Goal: Information Seeking & Learning: Compare options

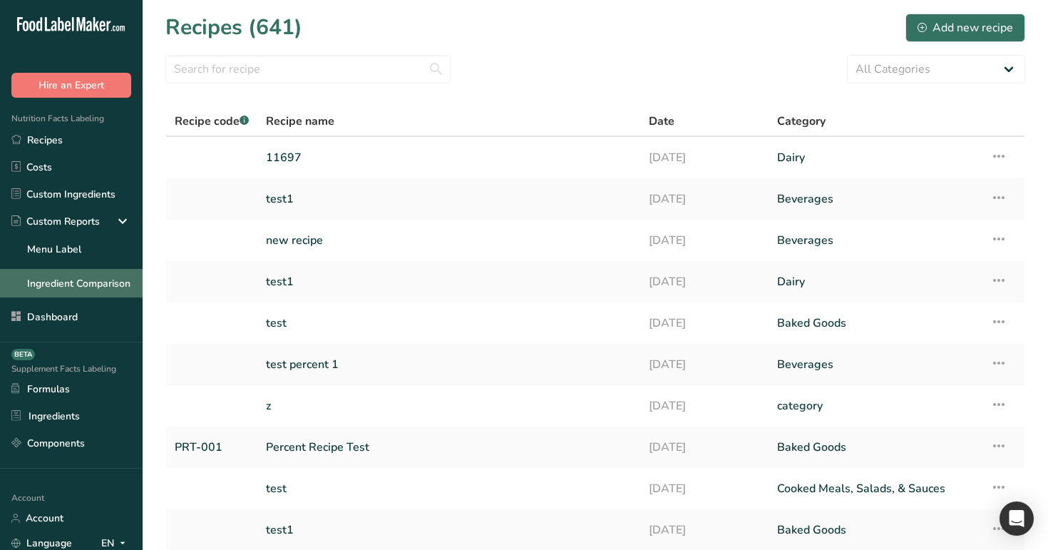
click at [63, 282] on link "Ingredient Comparison" at bounding box center [71, 283] width 143 height 29
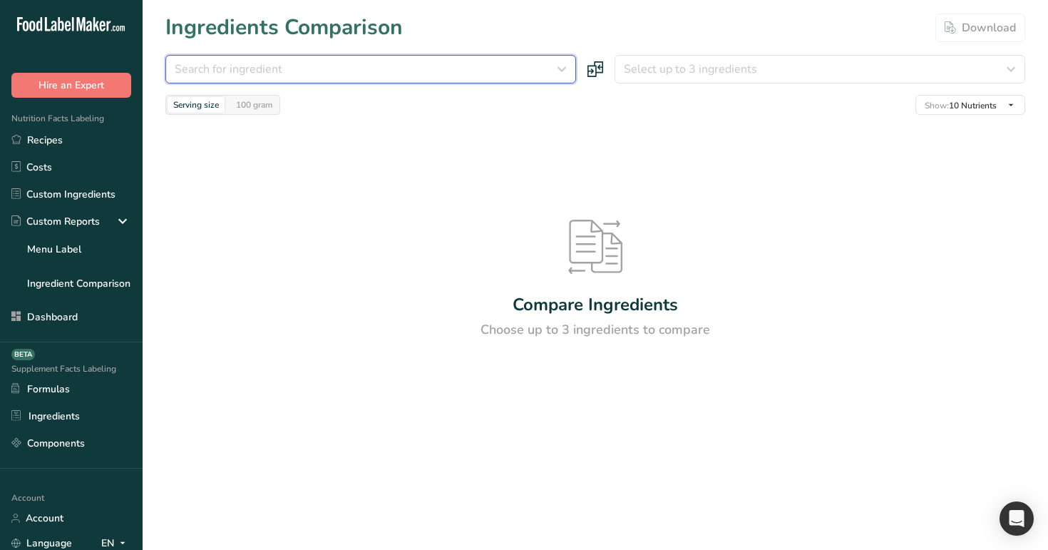
click at [412, 71] on div "Search for ingredient" at bounding box center [367, 69] width 384 height 17
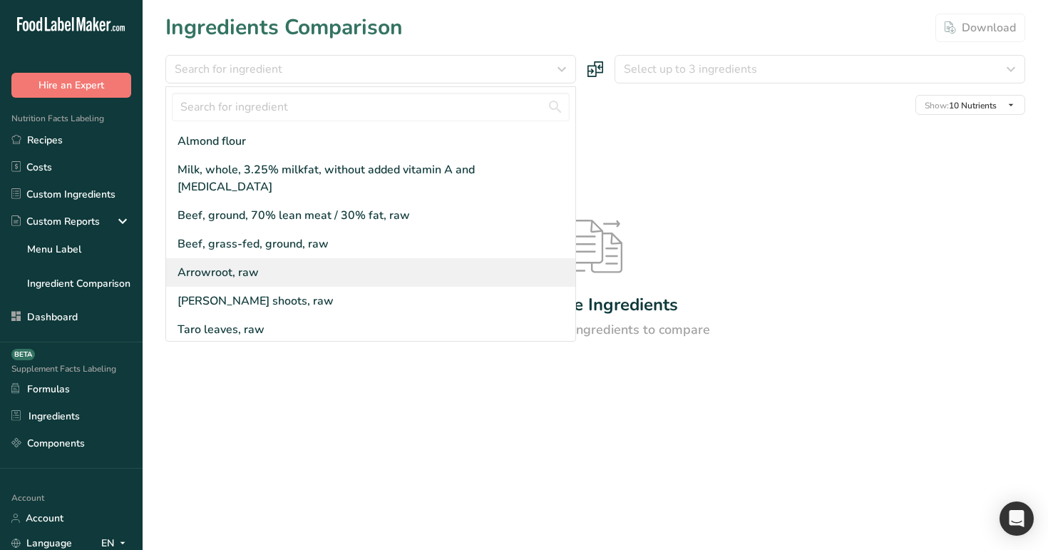
click at [386, 258] on div "Arrowroot, raw" at bounding box center [370, 272] width 409 height 29
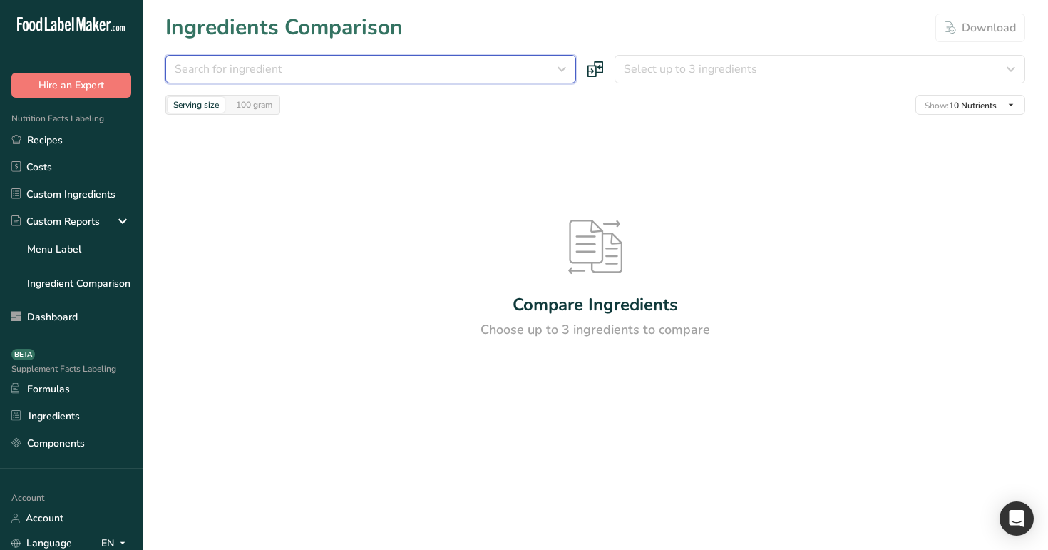
click at [468, 57] on button "Search for ingredient" at bounding box center [370, 69] width 411 height 29
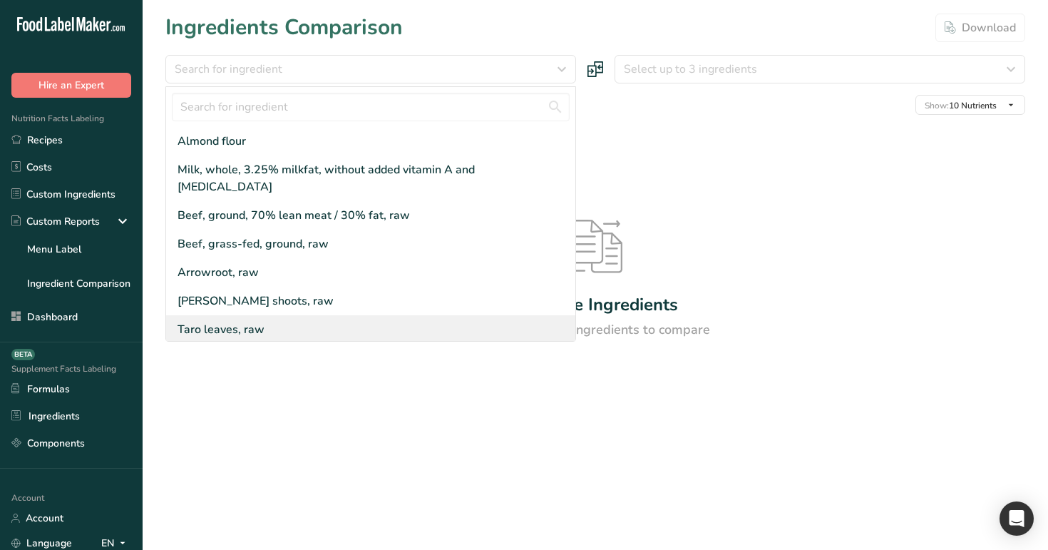
click at [459, 315] on div "Taro leaves, raw" at bounding box center [370, 329] width 409 height 29
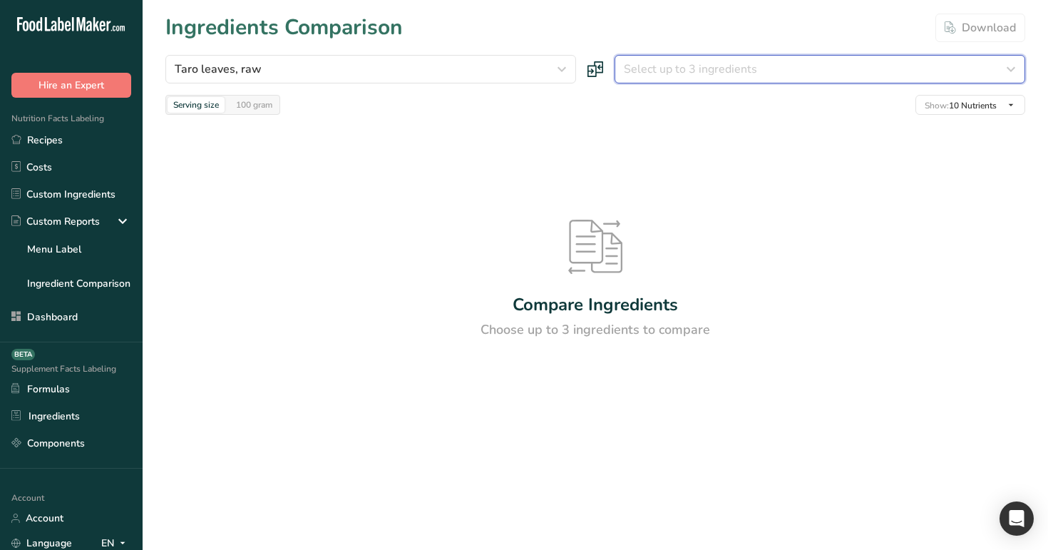
click at [714, 81] on button "Select up to 3 ingredients" at bounding box center [820, 69] width 411 height 29
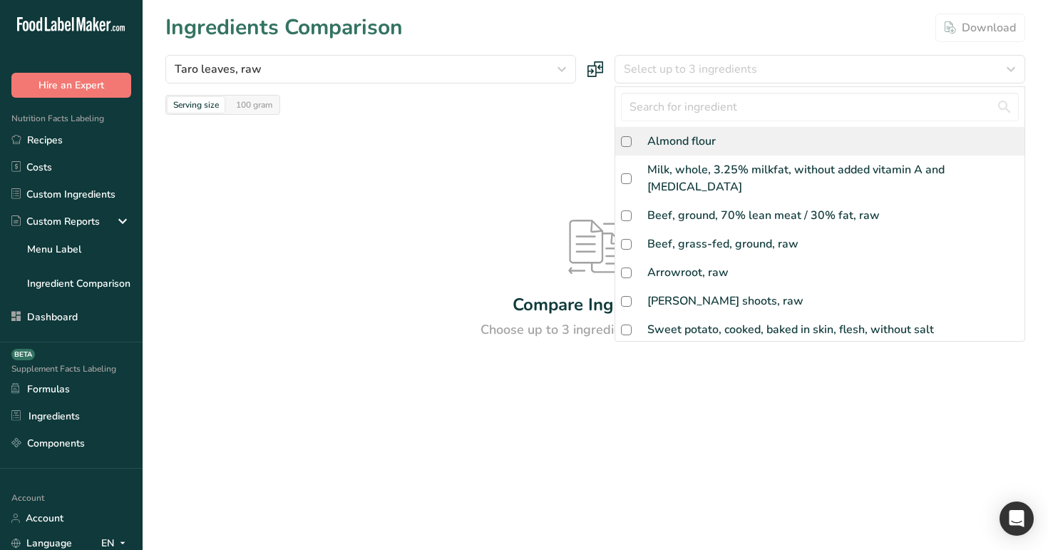
click at [714, 133] on div "Almond flour" at bounding box center [682, 141] width 68 height 17
click at [713, 150] on div "Almond flour" at bounding box center [820, 141] width 409 height 29
click at [714, 150] on div "Almond flour" at bounding box center [820, 141] width 409 height 29
checkbox input "true"
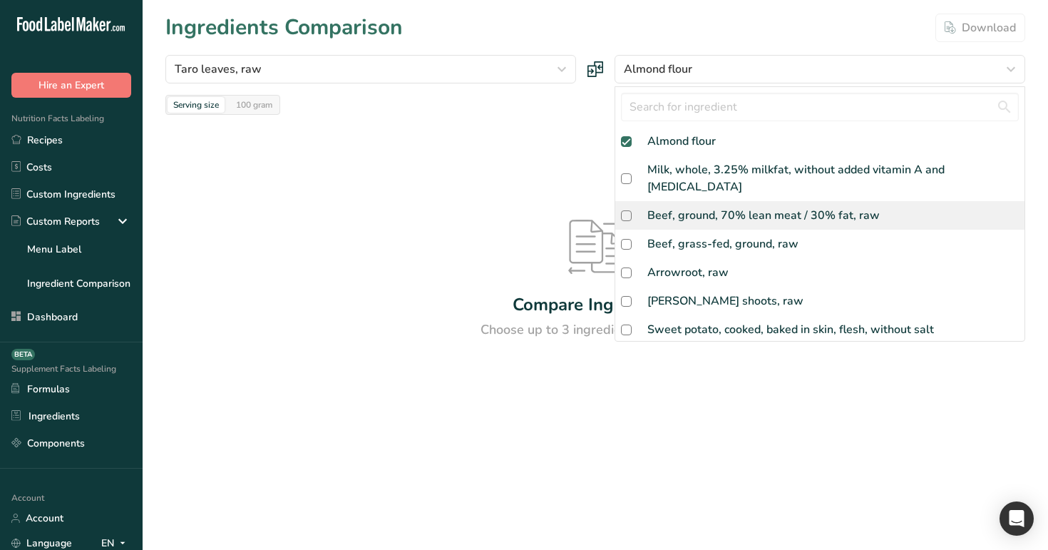
click at [715, 201] on div "Beef, ground, 70% lean meat / 30% fat, raw" at bounding box center [820, 215] width 409 height 29
checkbox input "true"
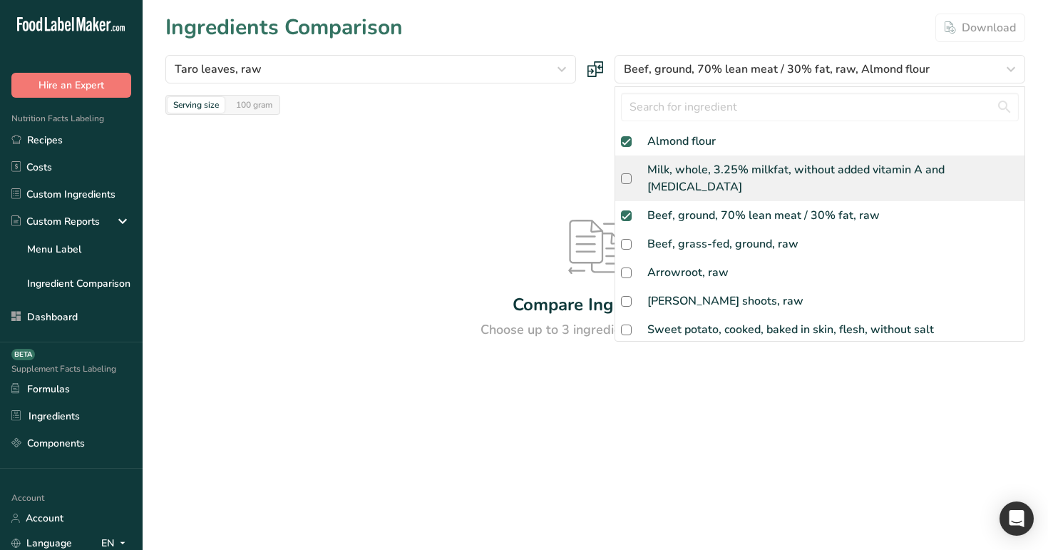
click at [723, 171] on div "Milk, whole, 3.25% milkfat, without added vitamin A and [MEDICAL_DATA]" at bounding box center [834, 178] width 372 height 34
checkbox input "true"
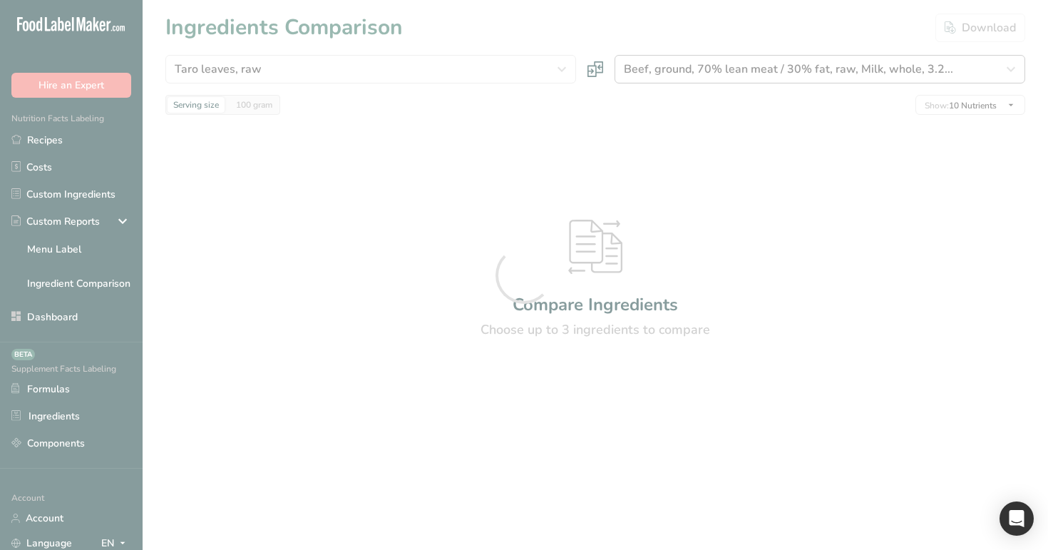
click at [748, 63] on div at bounding box center [524, 275] width 1048 height 550
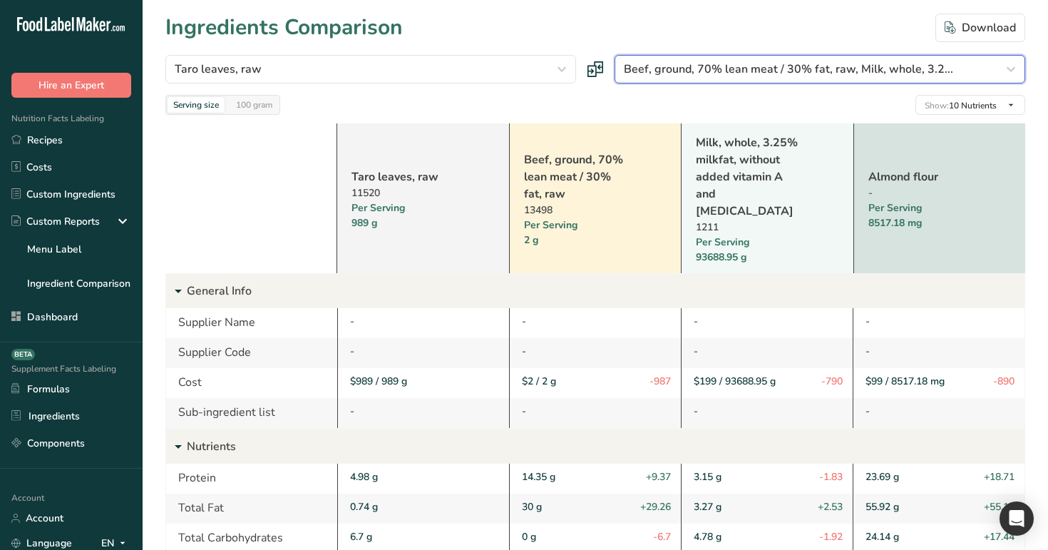
click at [759, 71] on span "Beef, ground, 70% lean meat / 30% fat, raw, Milk, whole, 3.2..." at bounding box center [789, 69] width 330 height 17
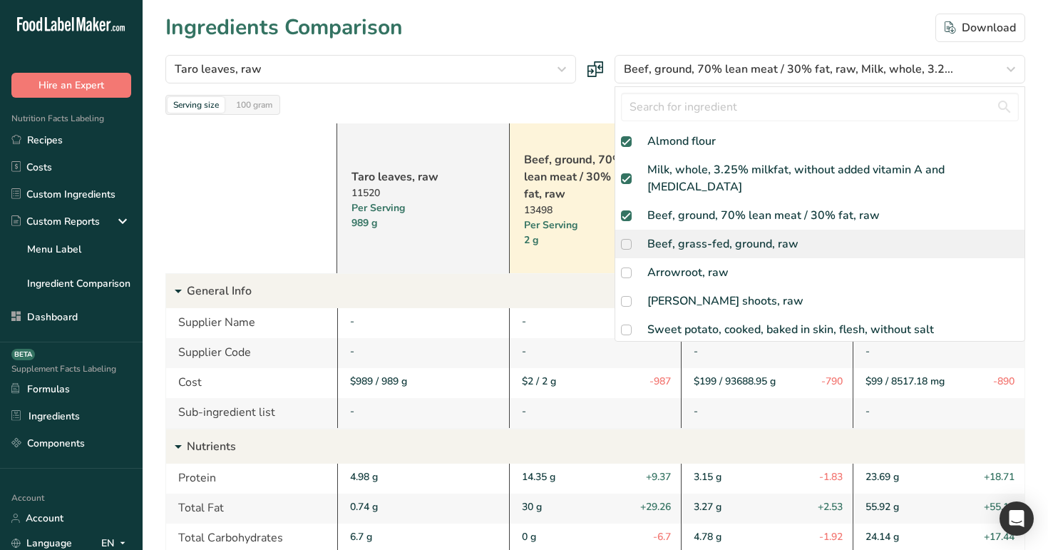
click at [718, 235] on div "Beef, grass-fed, ground, raw" at bounding box center [723, 243] width 151 height 17
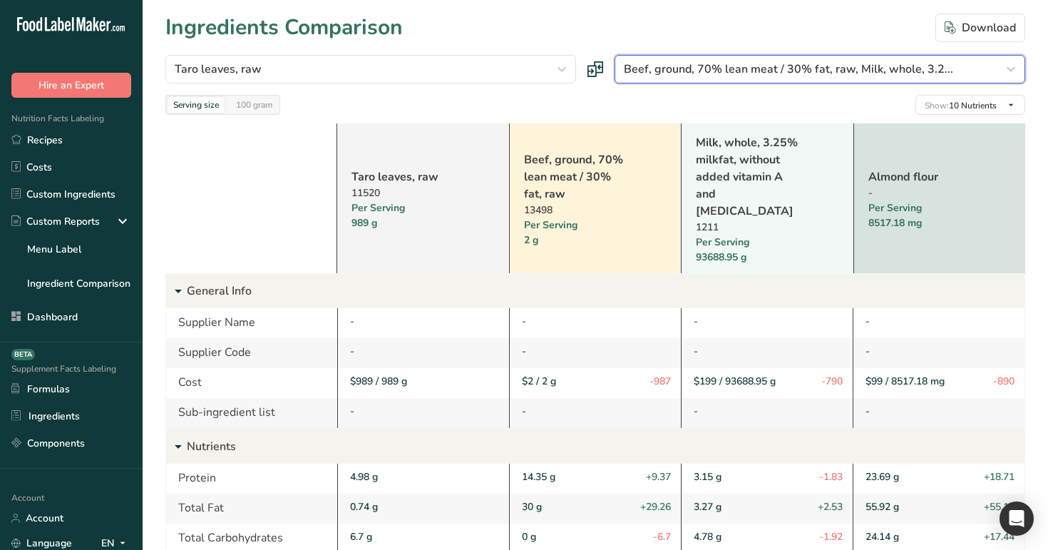
click at [795, 69] on span "Beef, ground, 70% lean meat / 30% fat, raw, Milk, whole, 3.2..." at bounding box center [789, 69] width 330 height 17
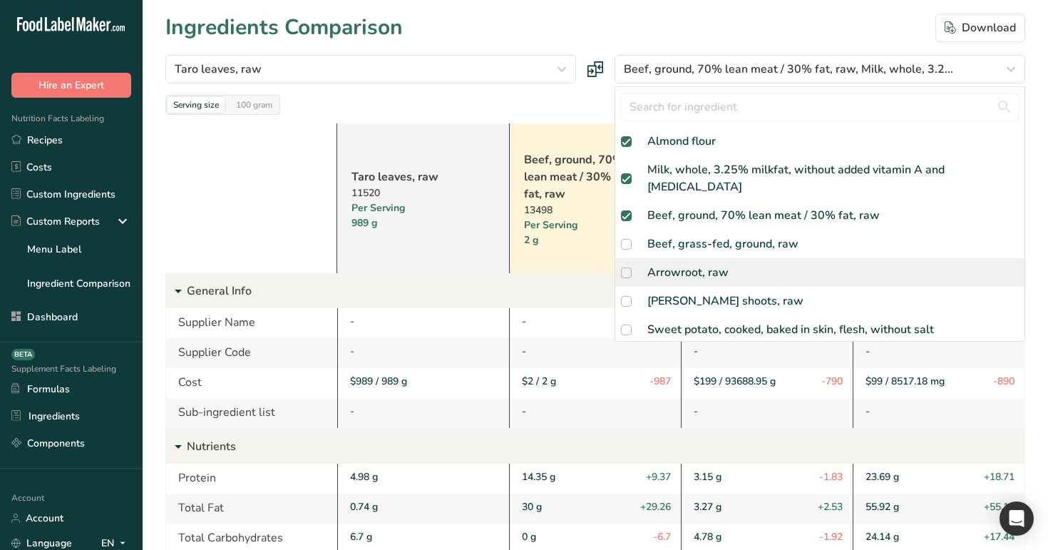
click at [748, 258] on div "Arrowroot, raw" at bounding box center [820, 272] width 409 height 29
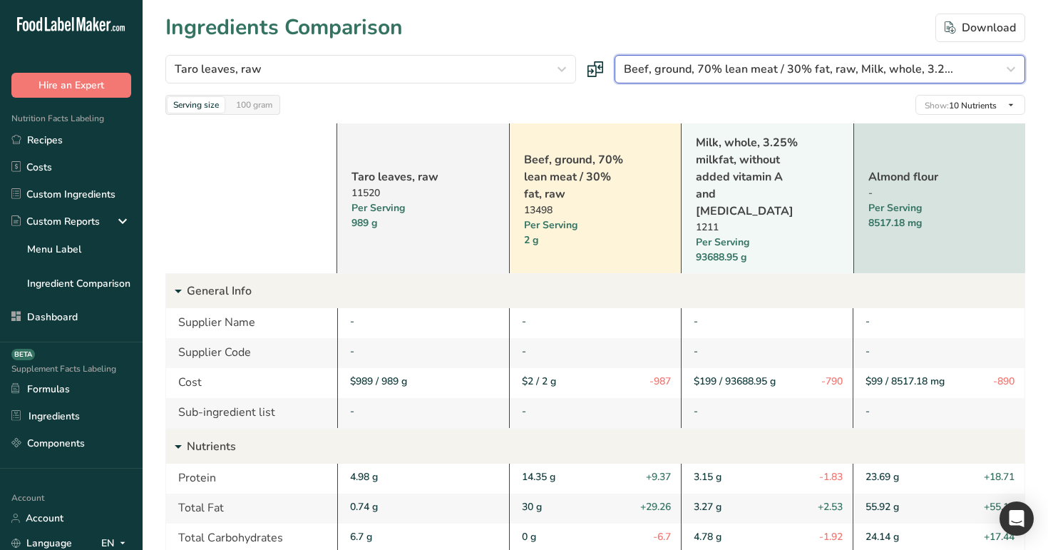
click at [796, 75] on span "Beef, ground, 70% lean meat / 30% fat, raw, Milk, whole, 3.2..." at bounding box center [789, 69] width 330 height 17
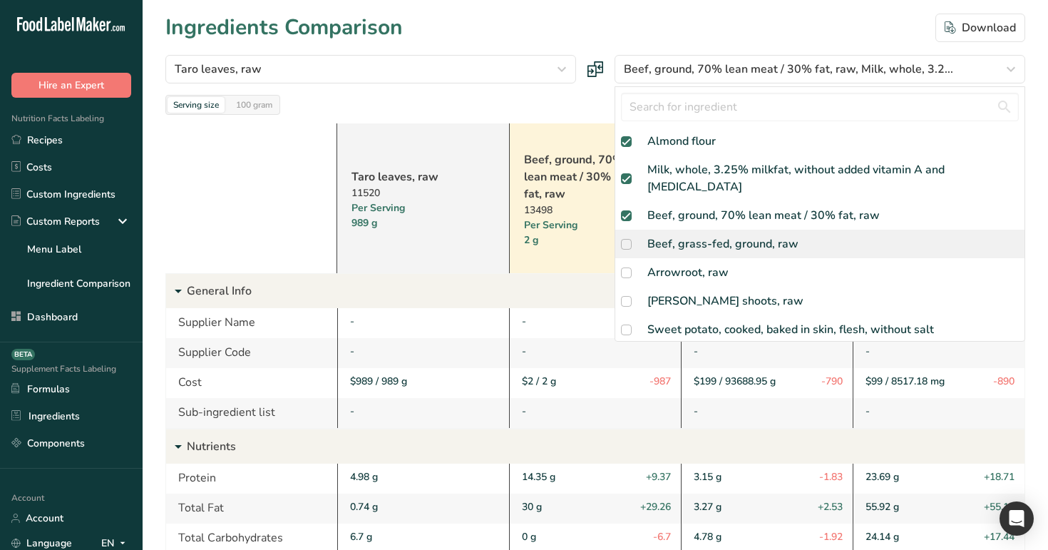
click at [751, 236] on div "Beef, grass-fed, ground, raw" at bounding box center [820, 244] width 409 height 29
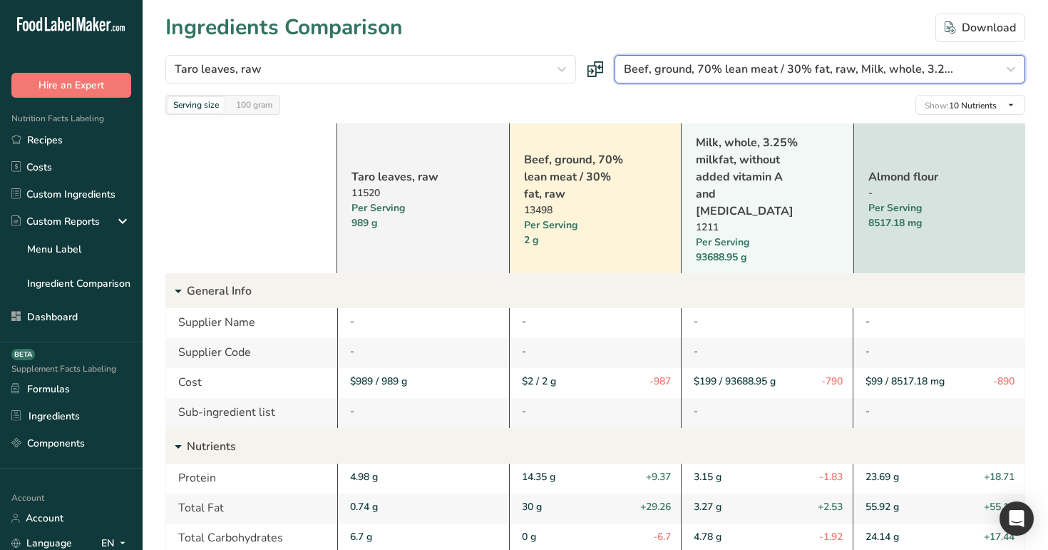
click at [810, 61] on span "Beef, ground, 70% lean meat / 30% fat, raw, Milk, whole, 3.2..." at bounding box center [789, 69] width 330 height 17
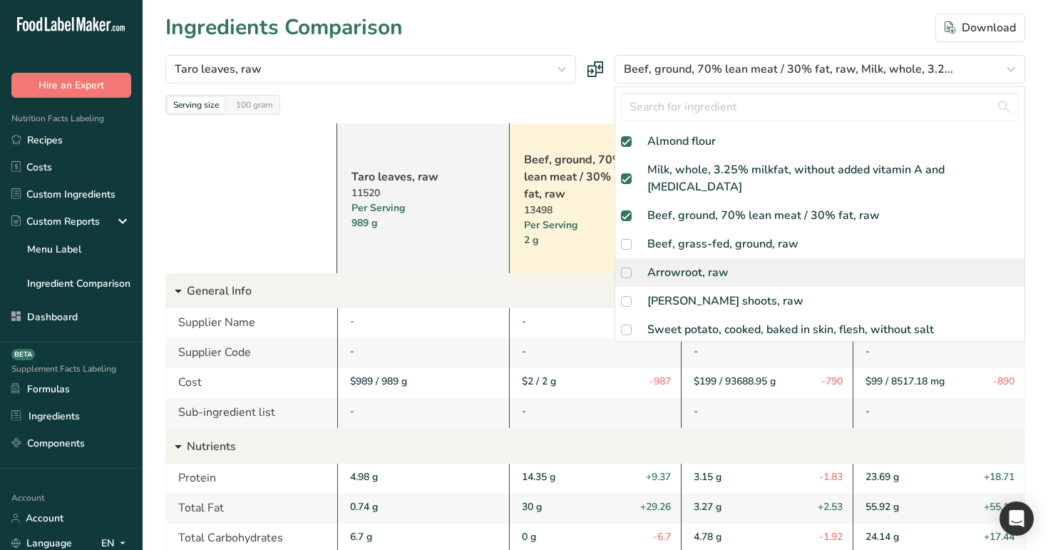
click at [760, 264] on div "Arrowroot, raw" at bounding box center [820, 272] width 409 height 29
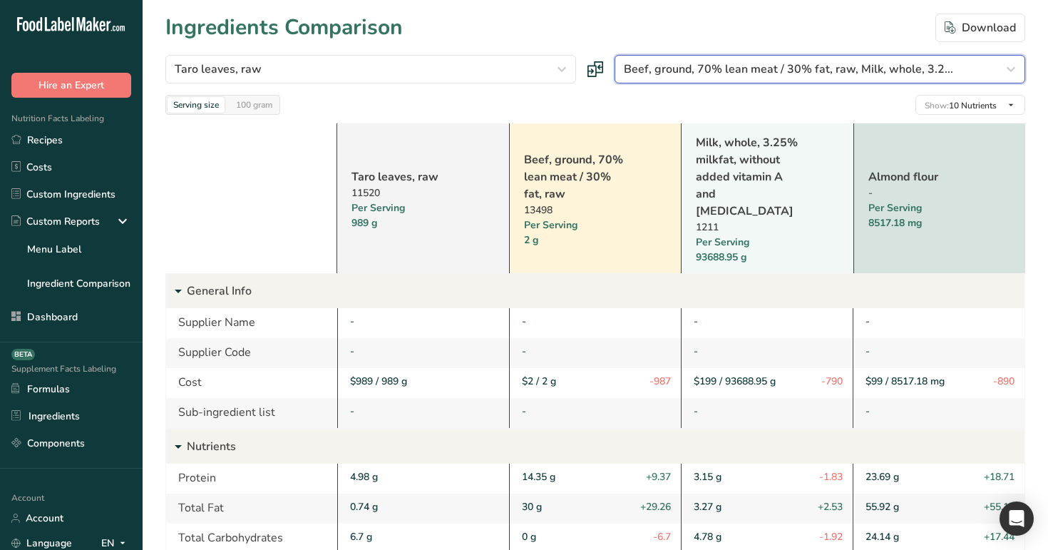
click at [820, 57] on button "Beef, ground, 70% lean meat / 30% fat, raw, Milk, whole, 3.2..." at bounding box center [820, 69] width 411 height 29
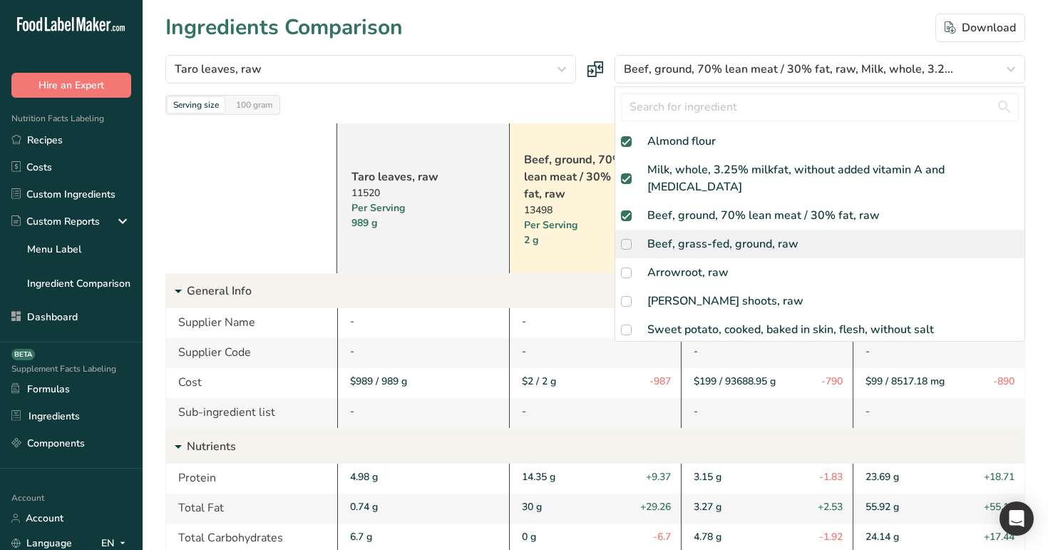
click at [719, 240] on div "Beef, grass-fed, ground, raw" at bounding box center [820, 244] width 409 height 29
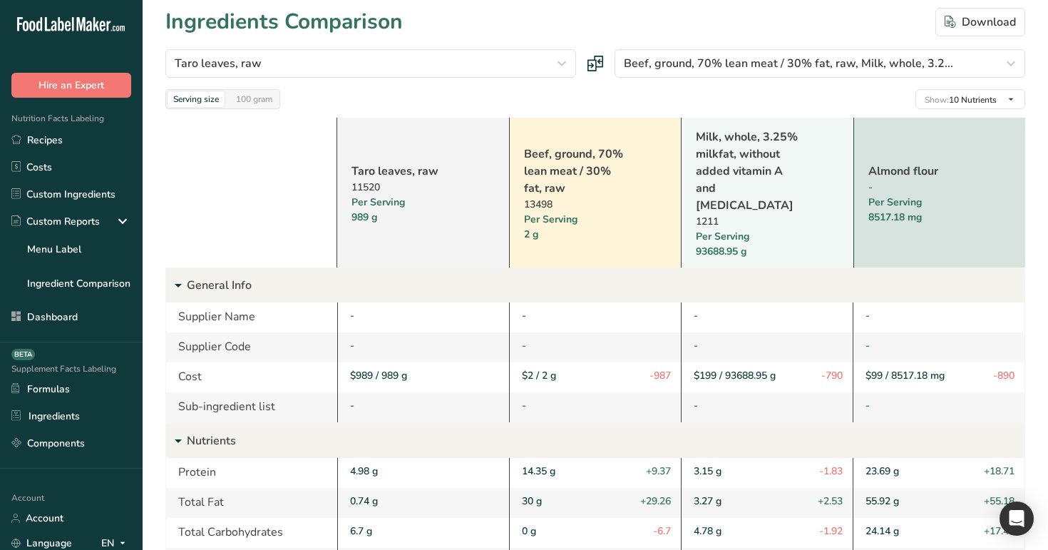
scroll to position [6, 0]
click at [963, 25] on div "Download" at bounding box center [980, 21] width 71 height 17
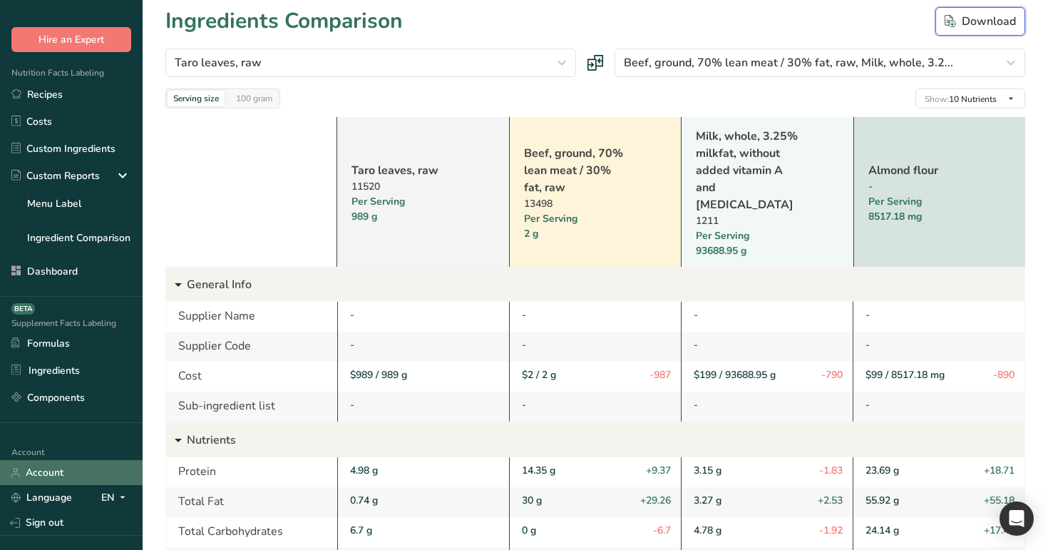
scroll to position [87, 0]
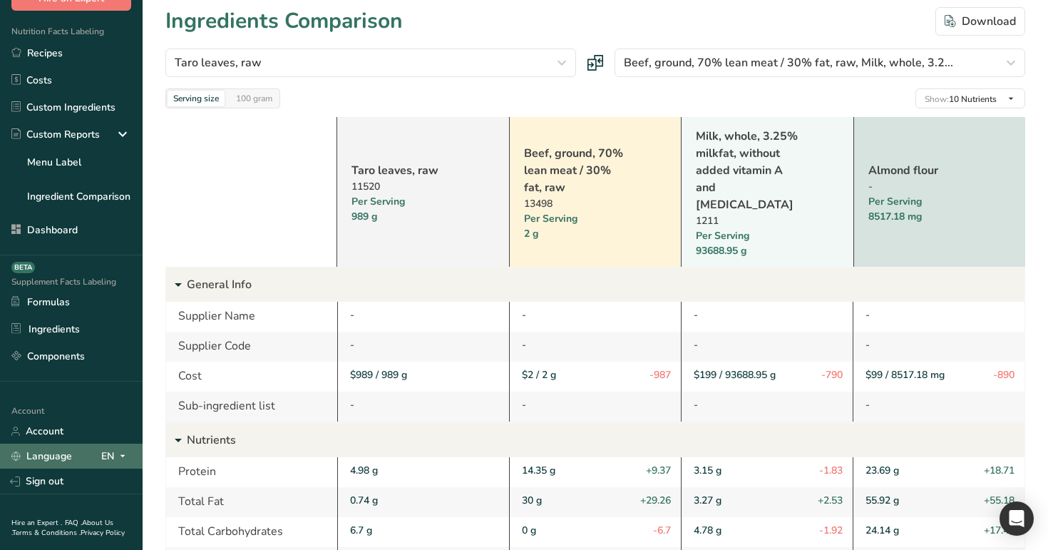
click at [118, 459] on icon at bounding box center [122, 456] width 11 height 18
click at [90, 510] on div "Spanish" at bounding box center [76, 509] width 100 height 26
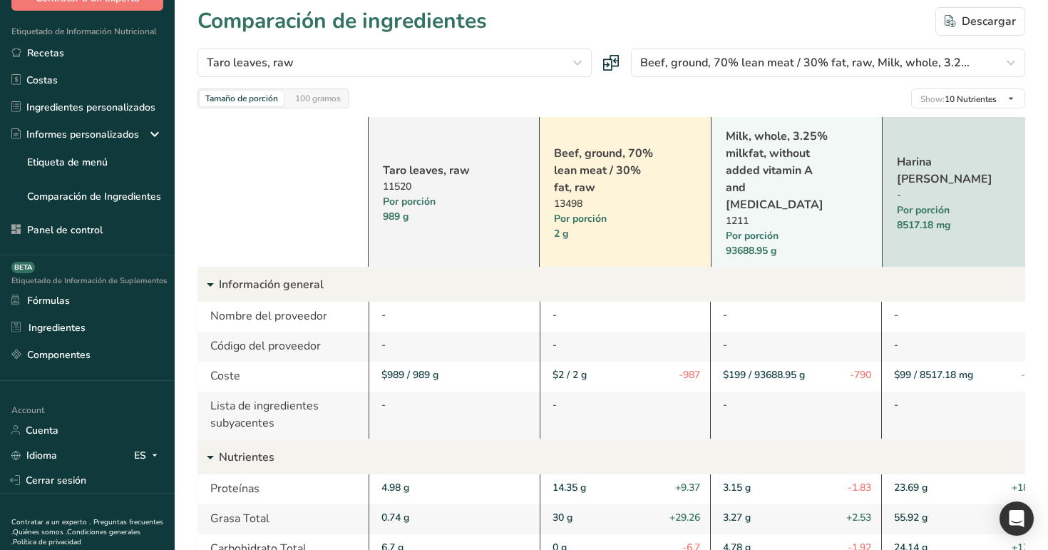
click at [419, 162] on link "Taro leaves, raw" at bounding box center [435, 170] width 105 height 17
click at [425, 164] on link "Taro leaves, raw" at bounding box center [435, 170] width 105 height 17
click at [135, 458] on div "ES" at bounding box center [148, 454] width 29 height 17
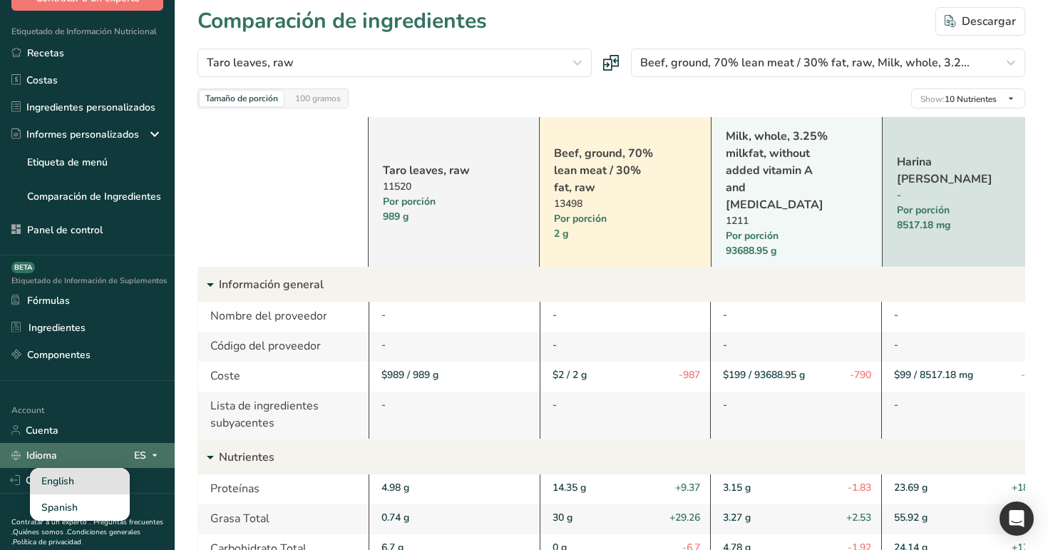
click at [94, 484] on div "English" at bounding box center [80, 481] width 100 height 26
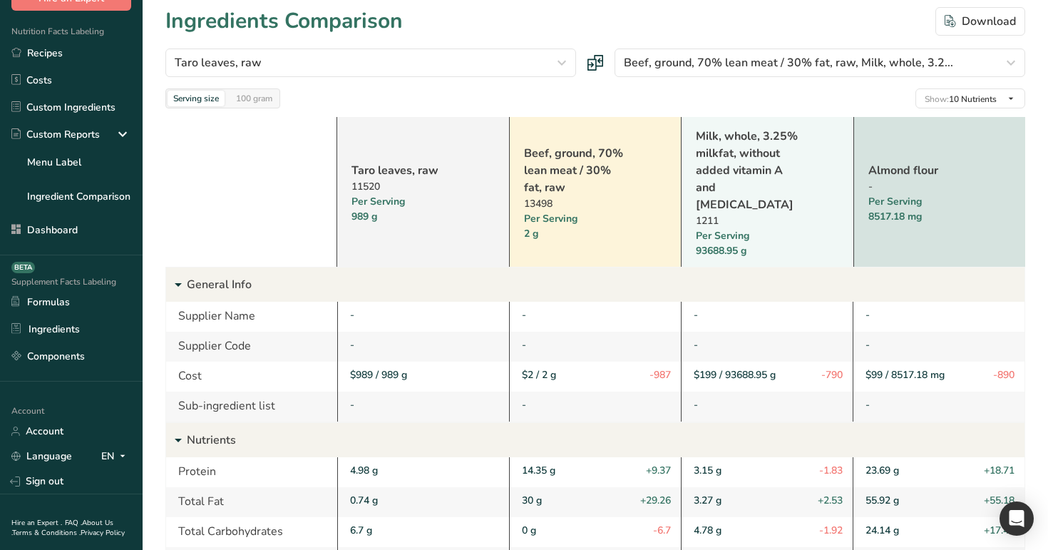
click at [364, 209] on div "989 g" at bounding box center [405, 216] width 106 height 15
click at [367, 162] on link "Taro leaves, raw" at bounding box center [405, 170] width 106 height 17
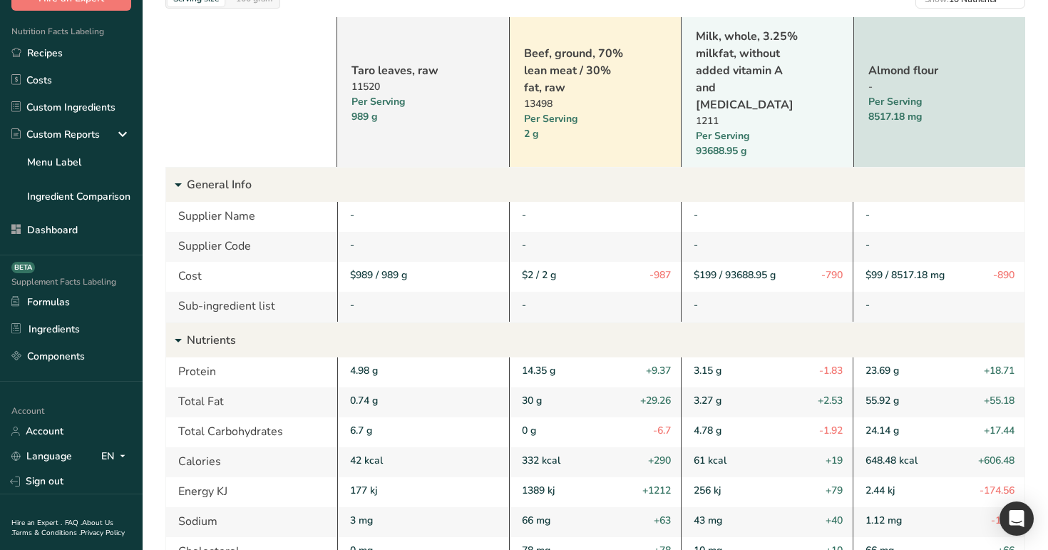
scroll to position [0, 0]
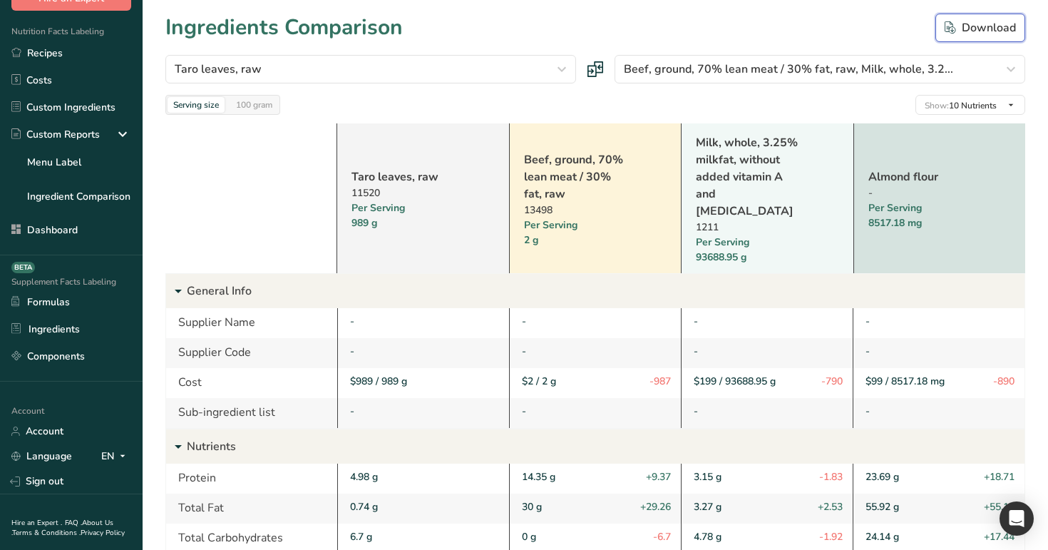
click at [955, 20] on div "Download" at bounding box center [980, 27] width 71 height 17
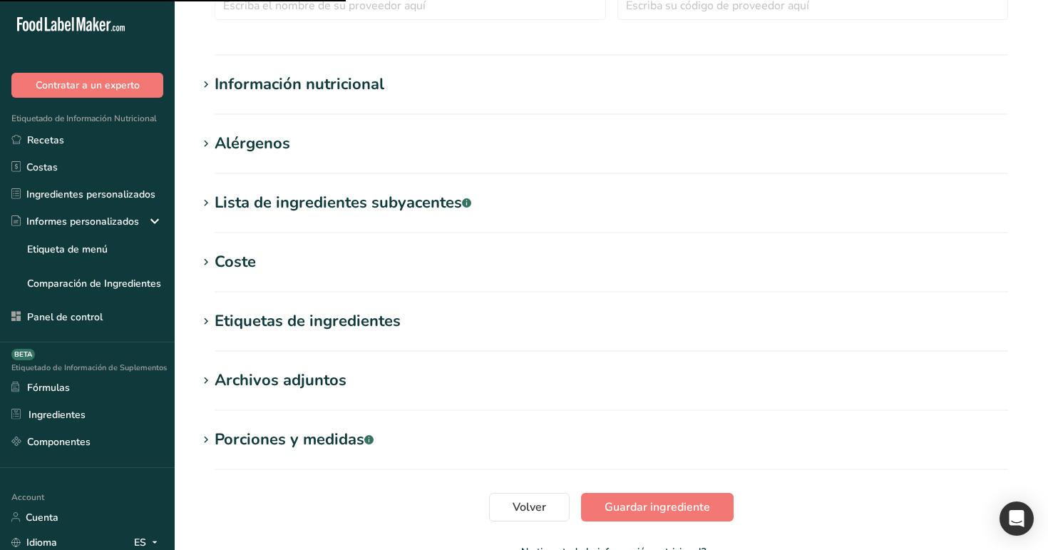
type input "Taro leaves, raw"
type input "Taro leaves"
type input "100"
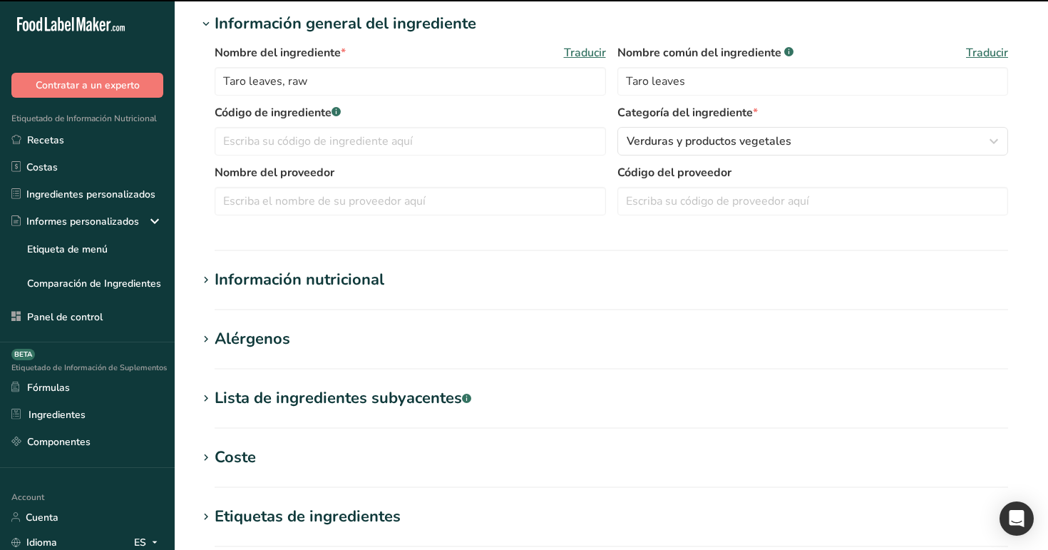
click at [307, 281] on div "Información nutricional" at bounding box center [300, 280] width 170 height 24
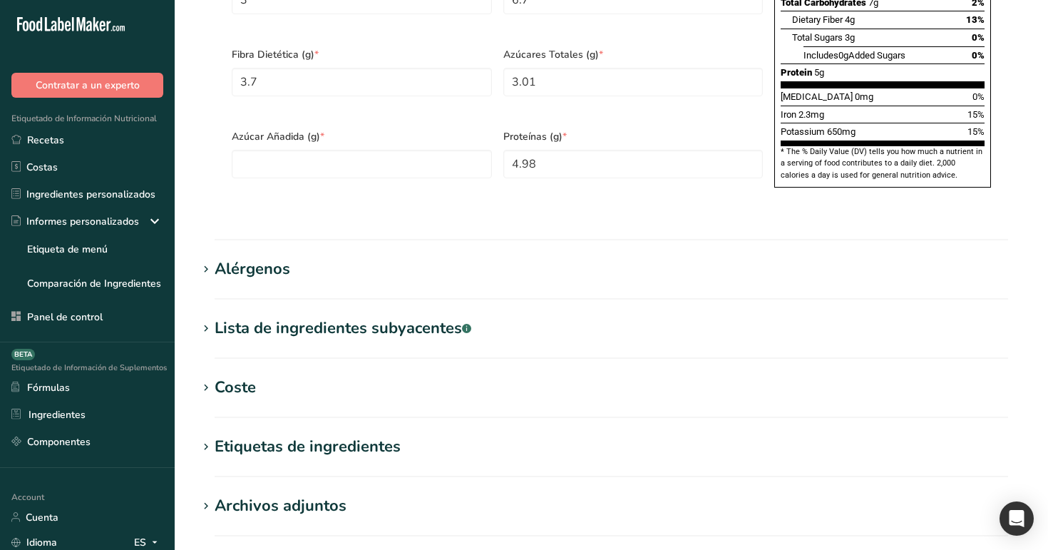
scroll to position [1175, 0]
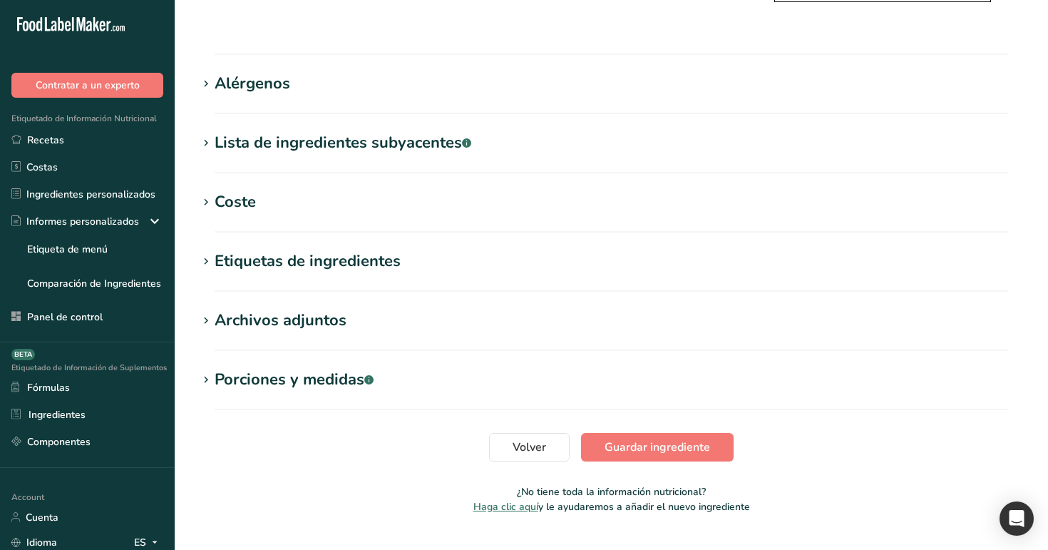
click at [285, 309] on div "Archivos adjuntos" at bounding box center [281, 321] width 132 height 24
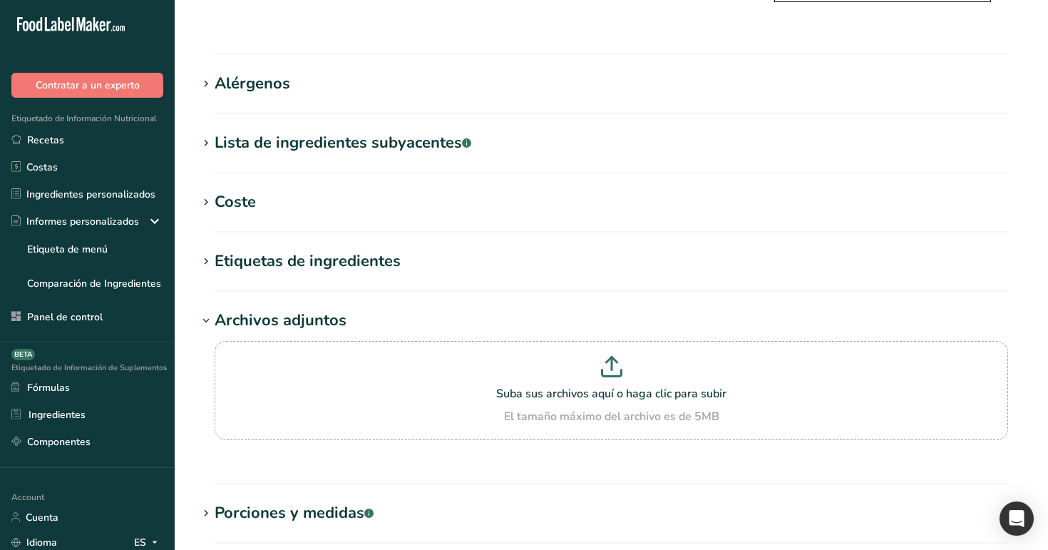
click at [317, 250] on div "Etiquetas de ingredientes" at bounding box center [308, 262] width 186 height 24
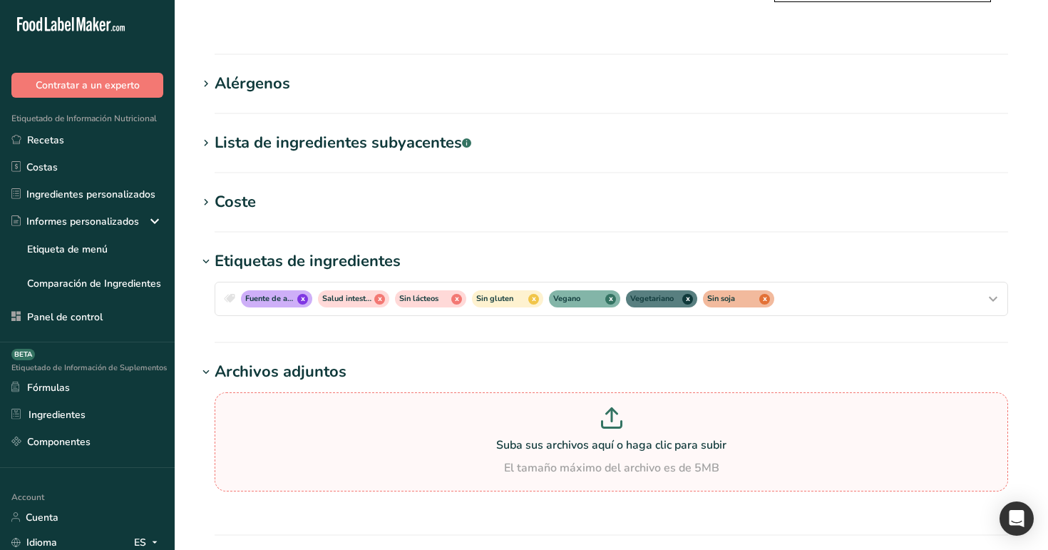
scroll to position [1207, 0]
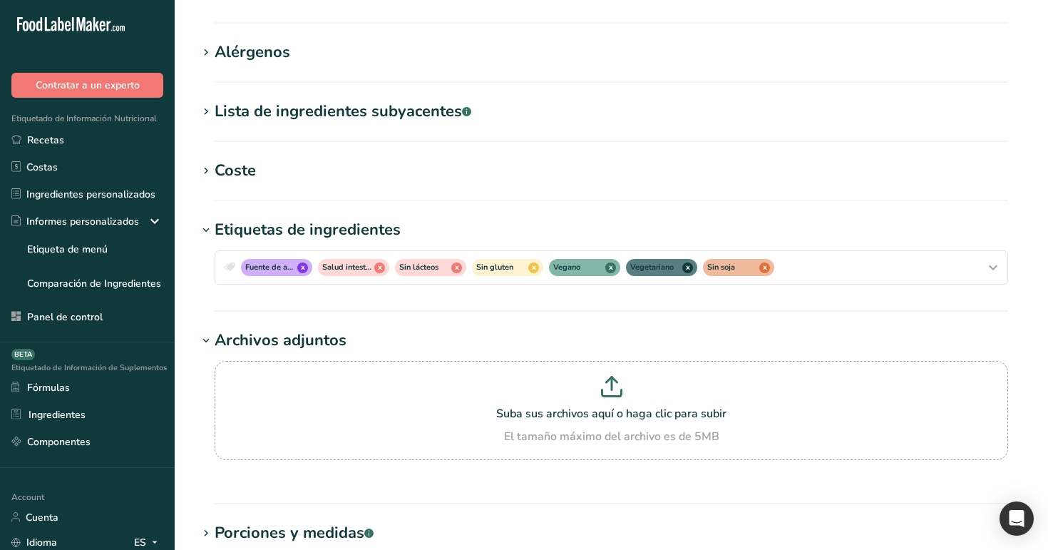
click at [272, 159] on h1 "Coste" at bounding box center [612, 171] width 828 height 24
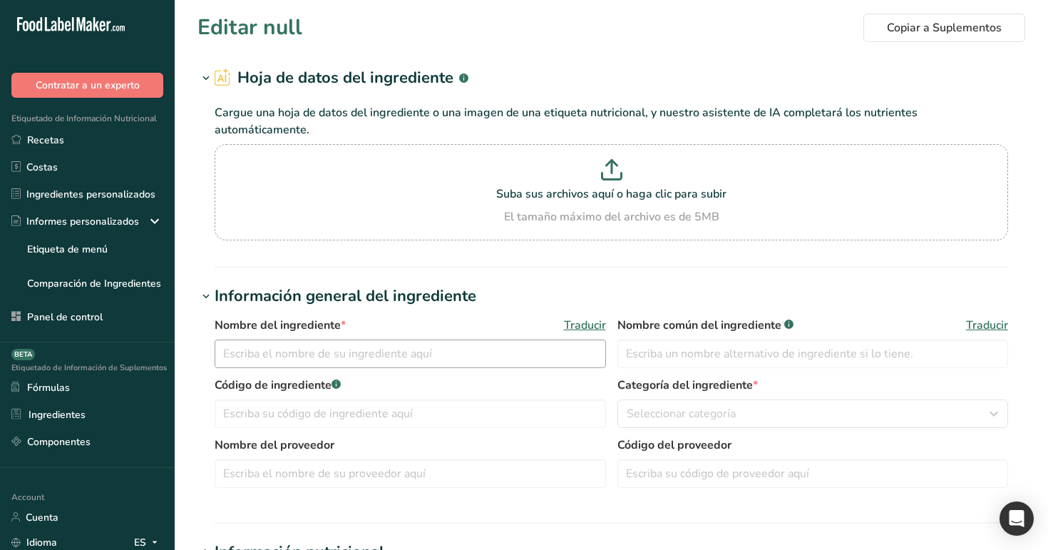
type input "Taro leaves, raw"
type input "Taro leaves"
type input "42"
type KJ "177"
type Fat "0.74"
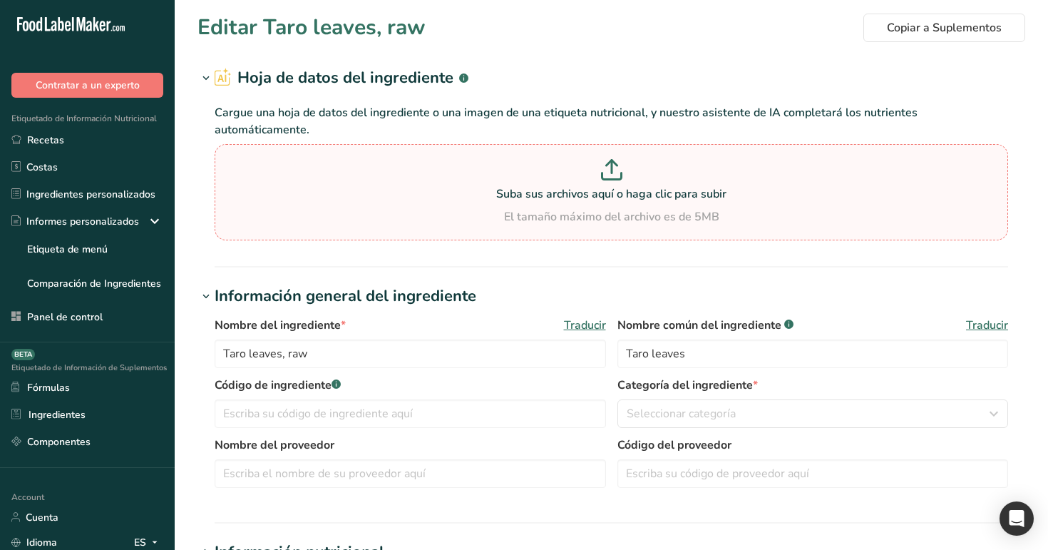
type Fat "0.15"
type Fat "0"
type input "0"
type input "3"
type Carbohydrates "6.7"
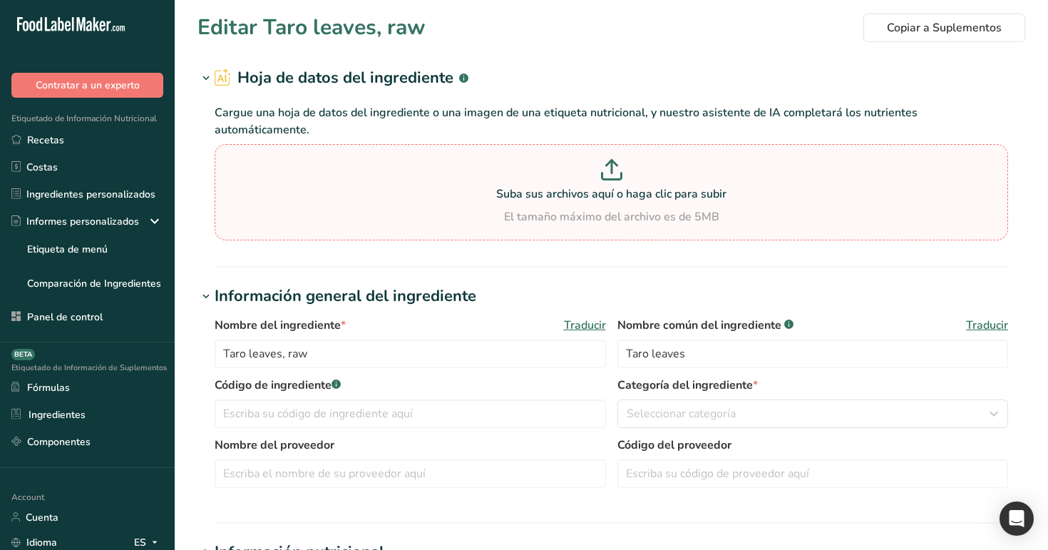
type Fiber "3.7"
type Sugars "3.01"
type input "4.98"
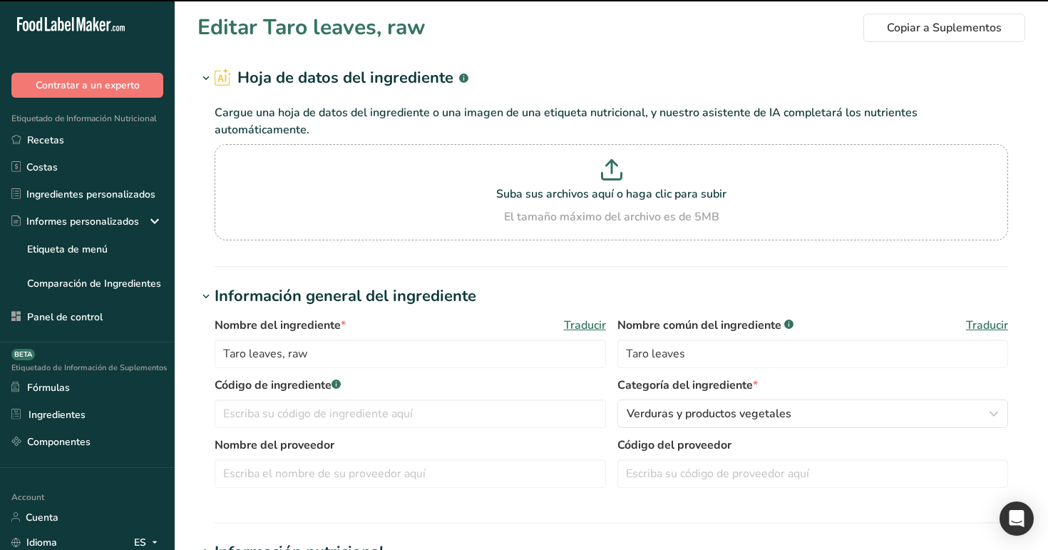
scroll to position [42, 0]
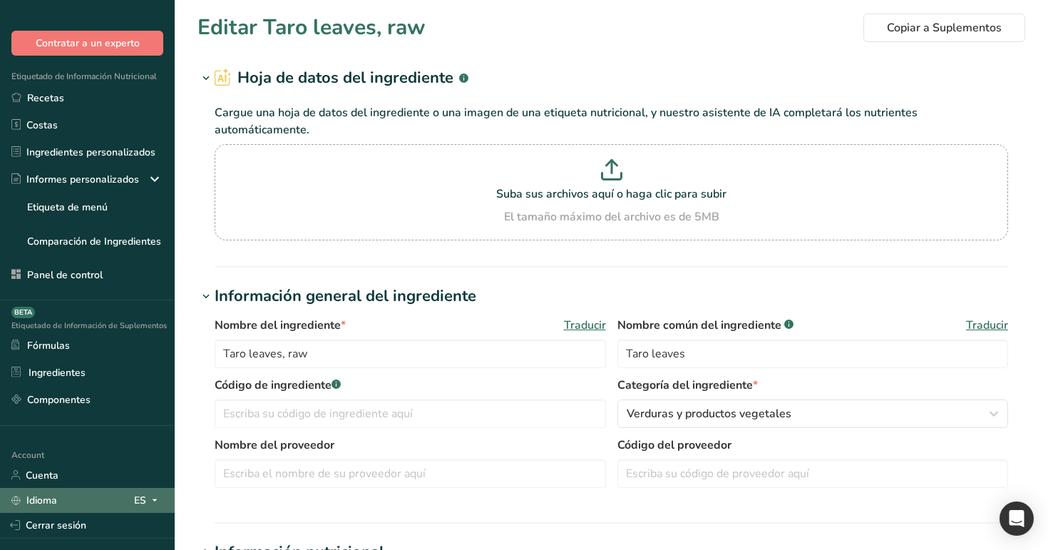
click at [143, 496] on div "ES" at bounding box center [148, 499] width 29 height 17
click at [93, 526] on div "English" at bounding box center [80, 526] width 100 height 26
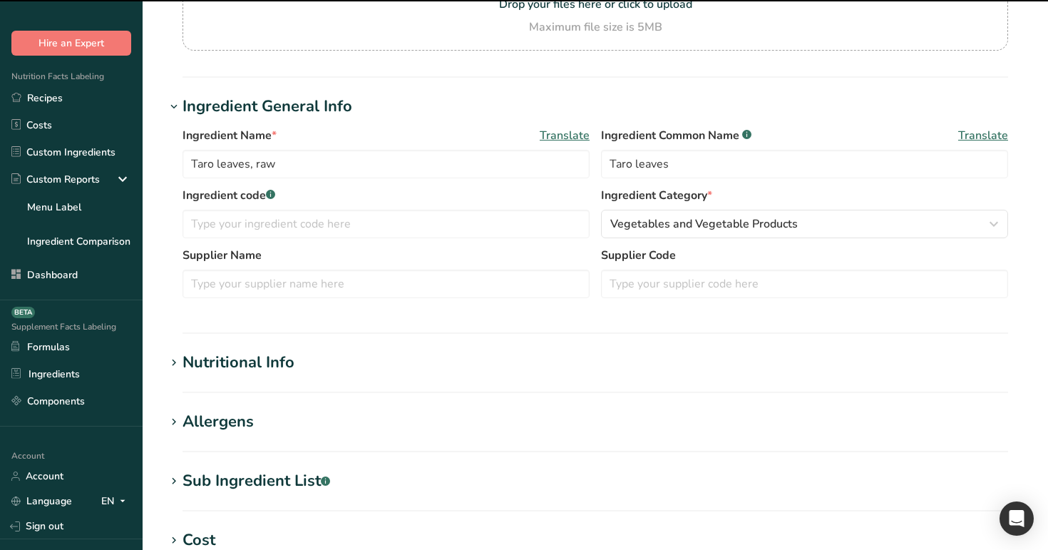
scroll to position [188, 0]
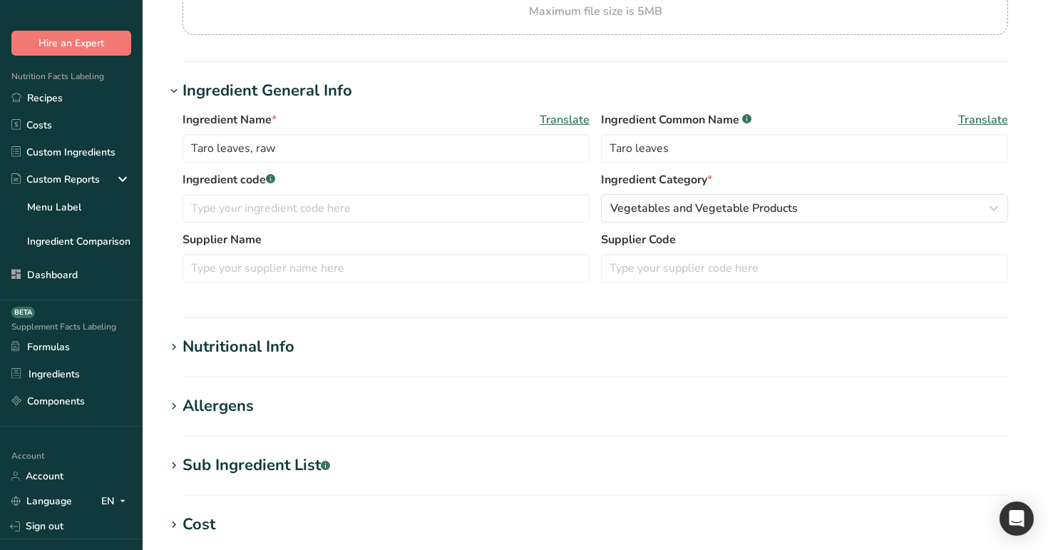
click at [248, 347] on div "Nutritional Info" at bounding box center [239, 347] width 112 height 24
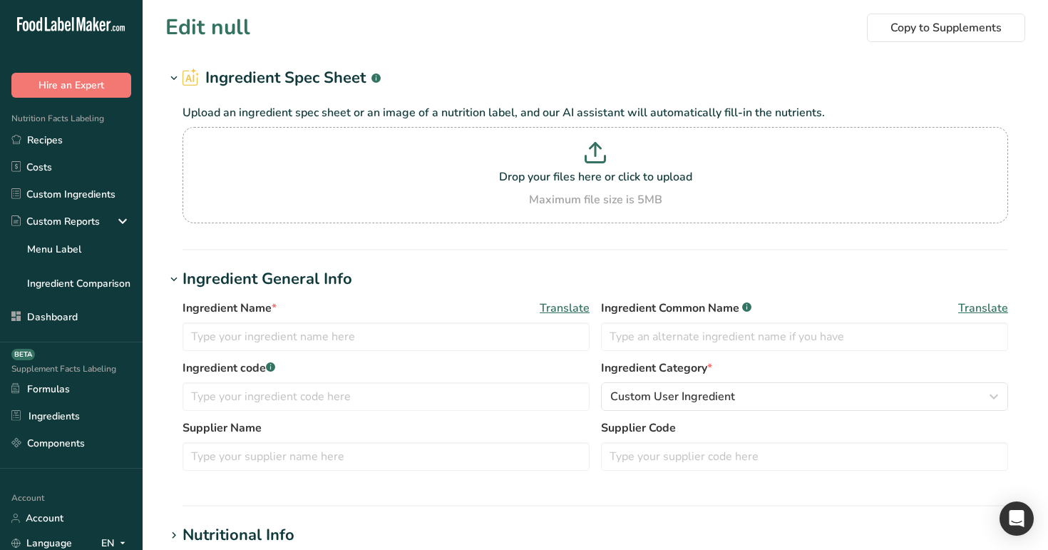
type input "Taro leaves, raw"
type input "Taro leaves"
type input "100"
type input "989"
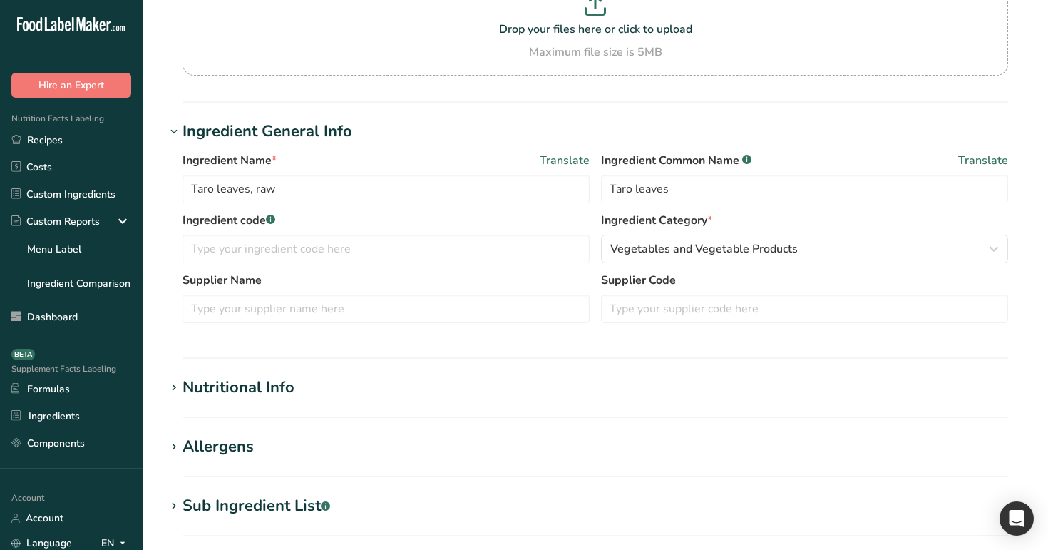
scroll to position [147, 0]
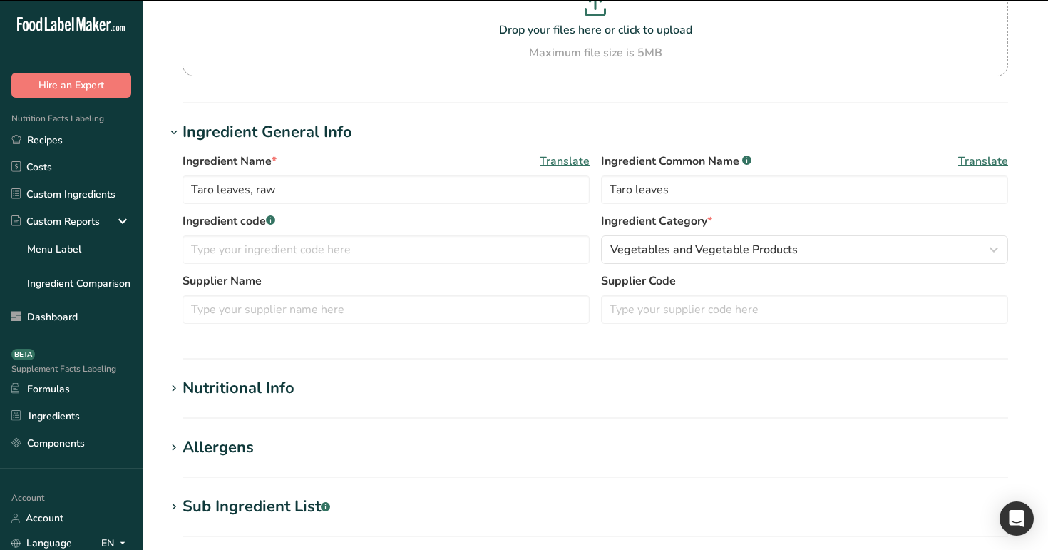
click at [239, 378] on div "Nutritional Info" at bounding box center [239, 389] width 112 height 24
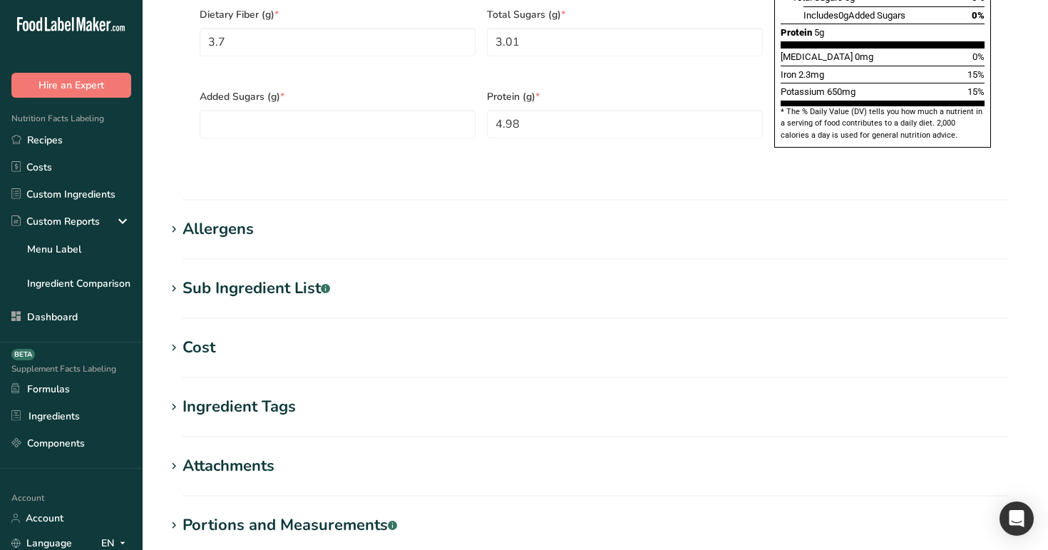
scroll to position [1158, 0]
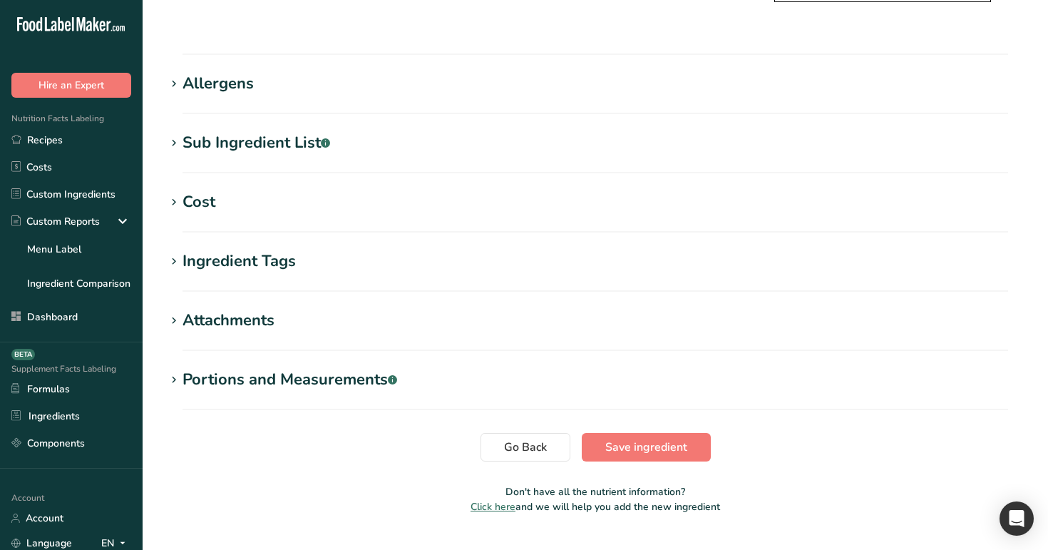
click at [200, 190] on div "Cost" at bounding box center [199, 202] width 33 height 24
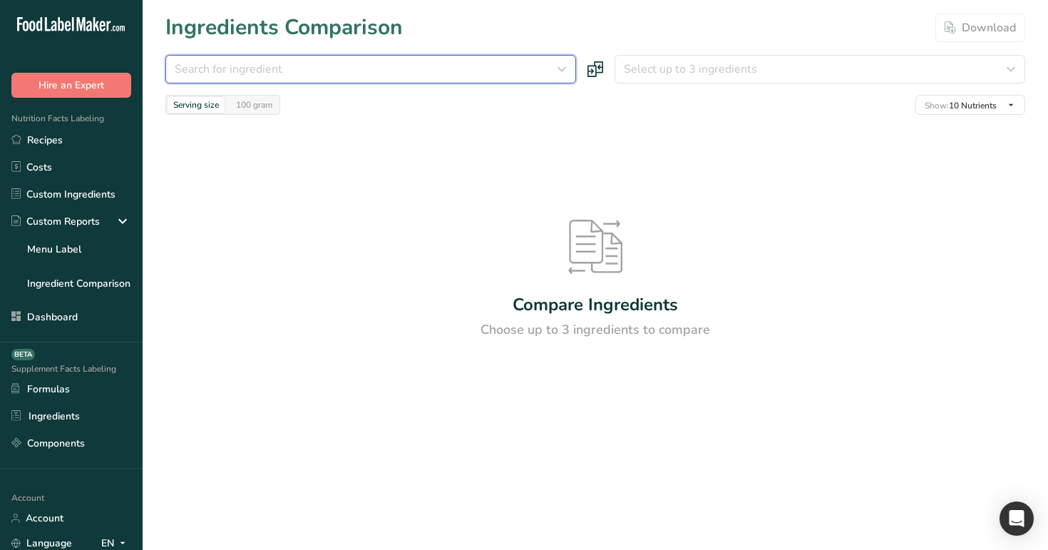
click at [503, 73] on div "Search for ingredient" at bounding box center [367, 69] width 384 height 17
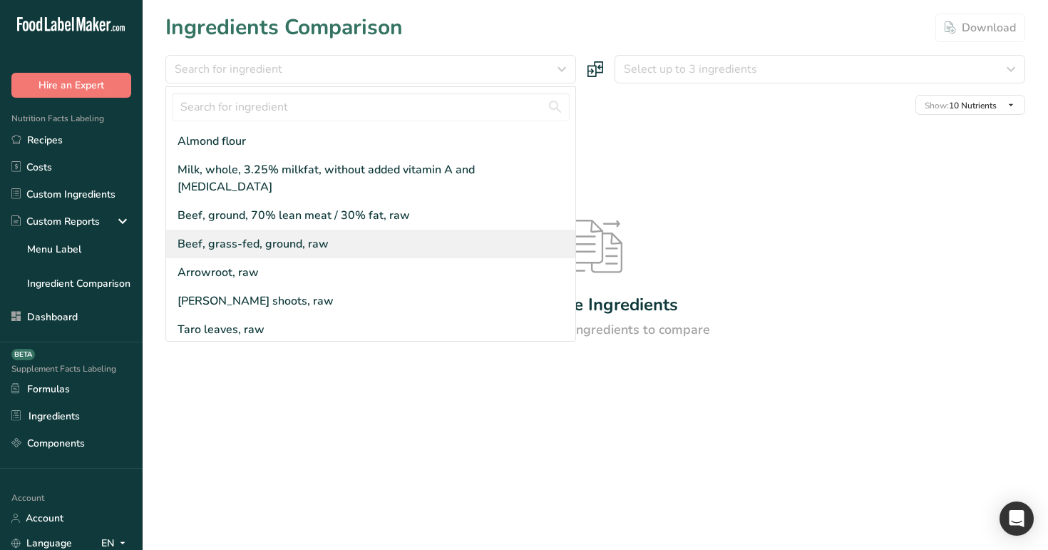
click at [388, 236] on div "Beef, grass-fed, ground, raw" at bounding box center [370, 244] width 409 height 29
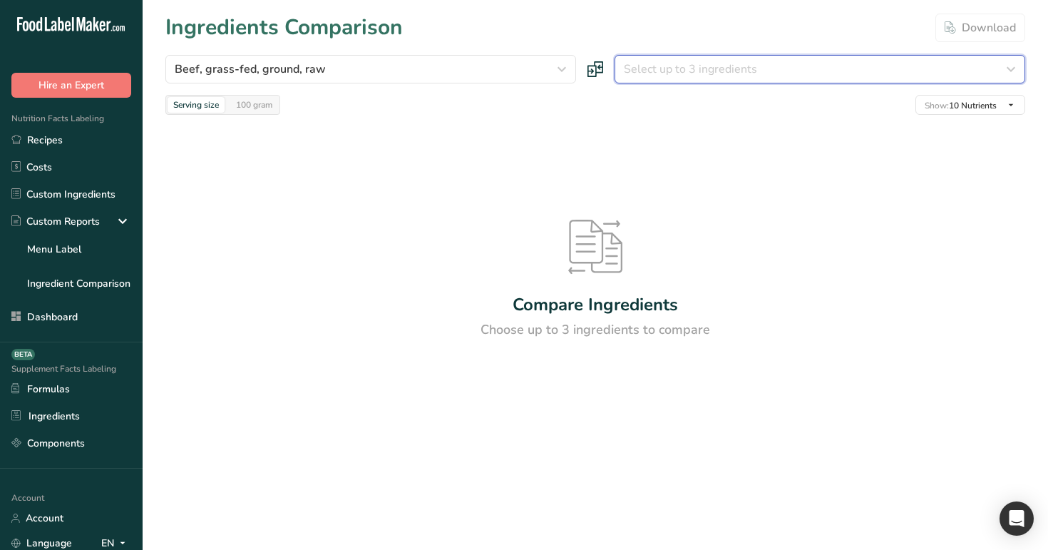
click at [690, 75] on span "Select up to 3 ingredients" at bounding box center [690, 69] width 133 height 17
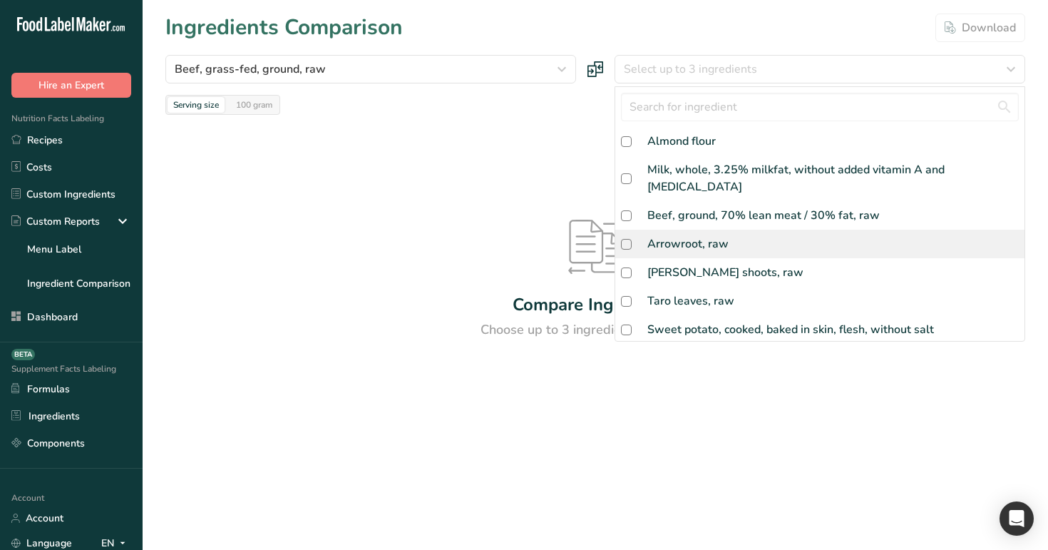
click at [690, 230] on div "Arrowroot, raw" at bounding box center [820, 244] width 409 height 29
checkbox input "true"
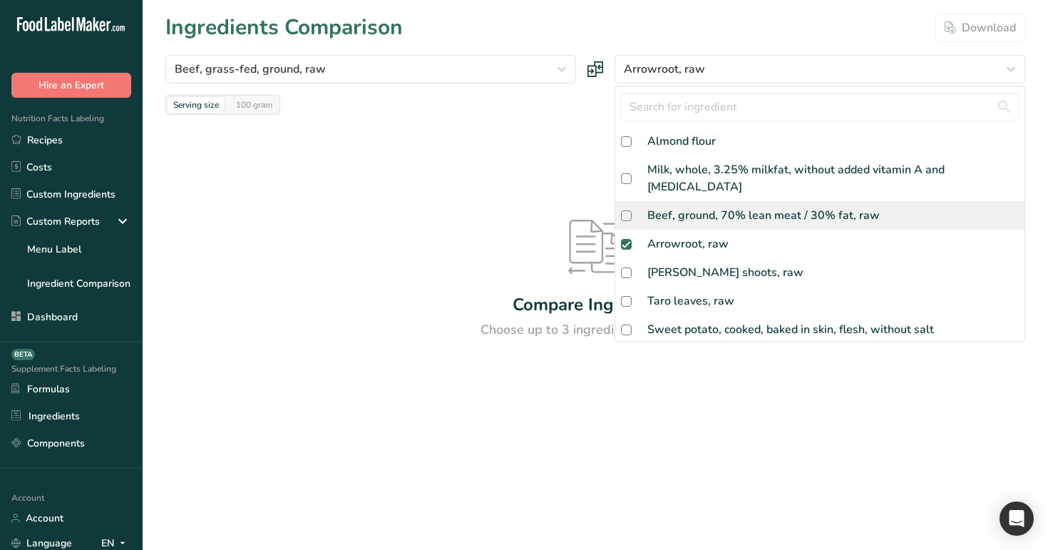
click at [702, 201] on div "Beef, ground, 70% lean meat / 30% fat, raw" at bounding box center [820, 215] width 409 height 29
checkbox input "true"
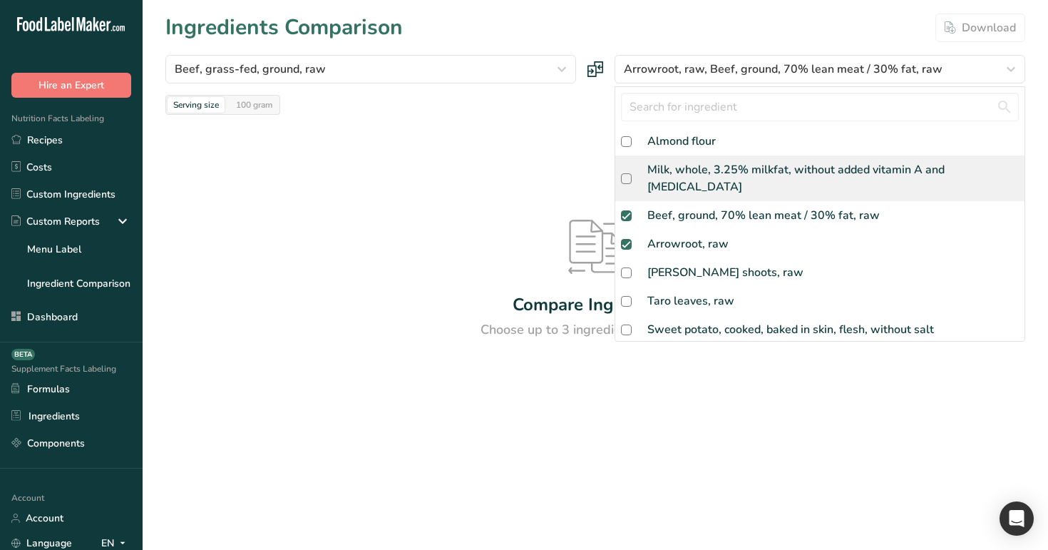
click at [713, 165] on div "Milk, whole, 3.25% milkfat, without added vitamin A and [MEDICAL_DATA]" at bounding box center [834, 178] width 372 height 34
checkbox input "true"
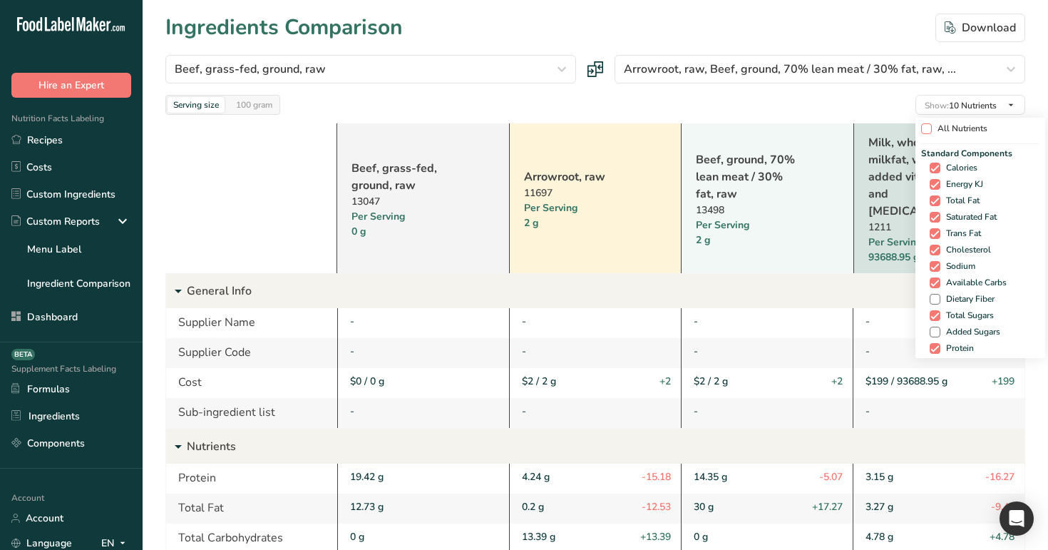
click at [942, 128] on span "All Nutrients" at bounding box center [960, 128] width 56 height 11
click at [931, 128] on input "All Nutrients" at bounding box center [925, 128] width 9 height 9
checkbox input "true"
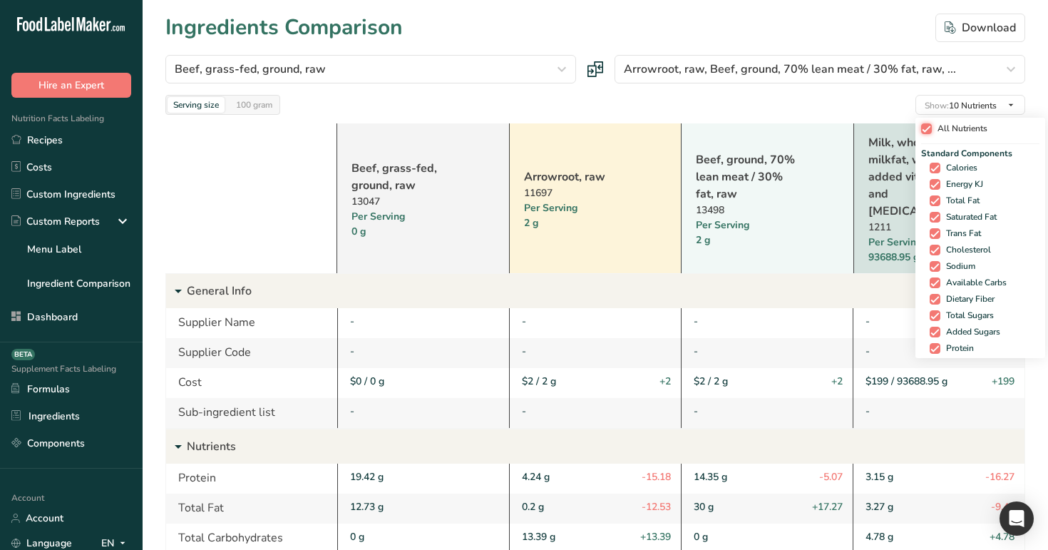
checkbox input "true"
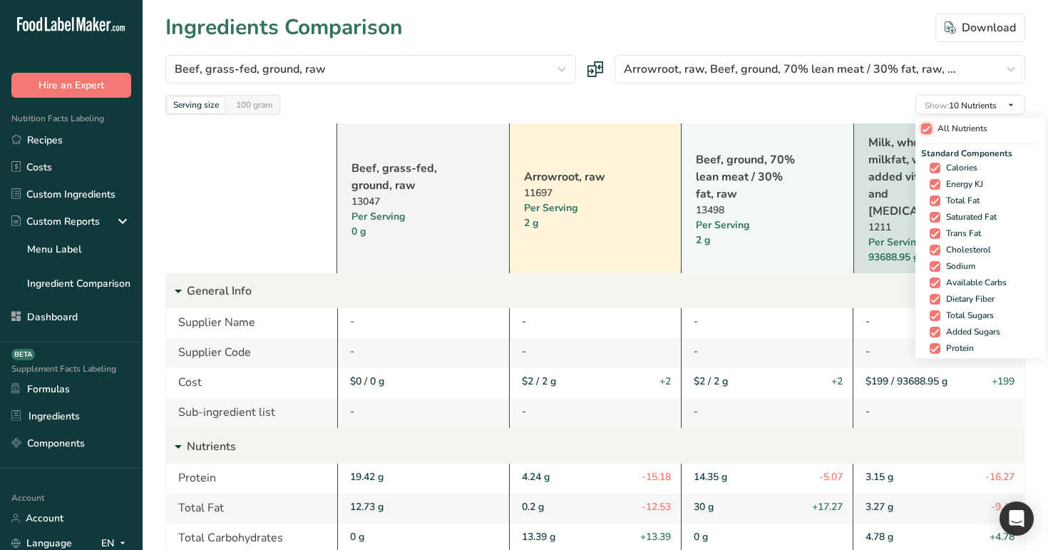
checkbox input "true"
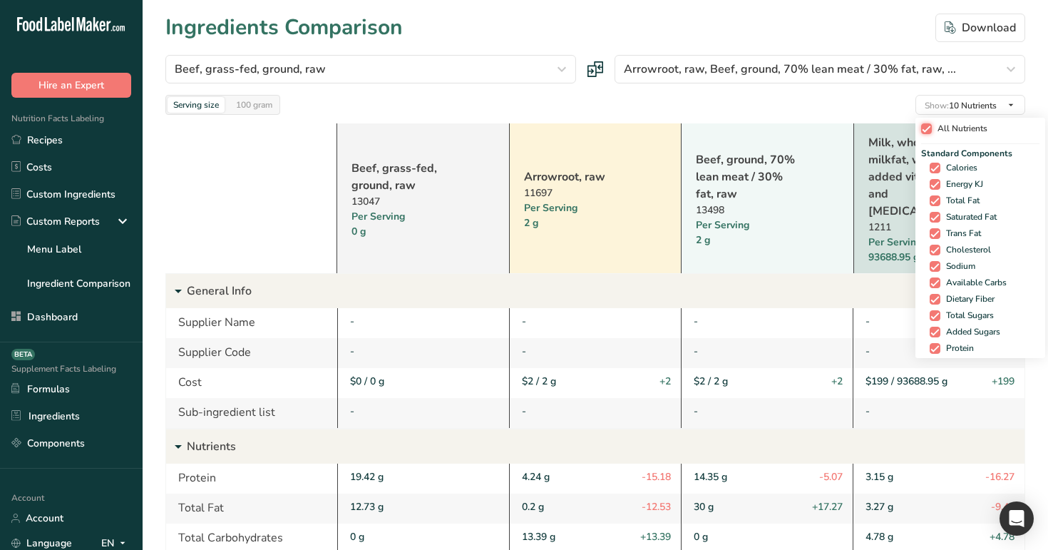
checkbox input "true"
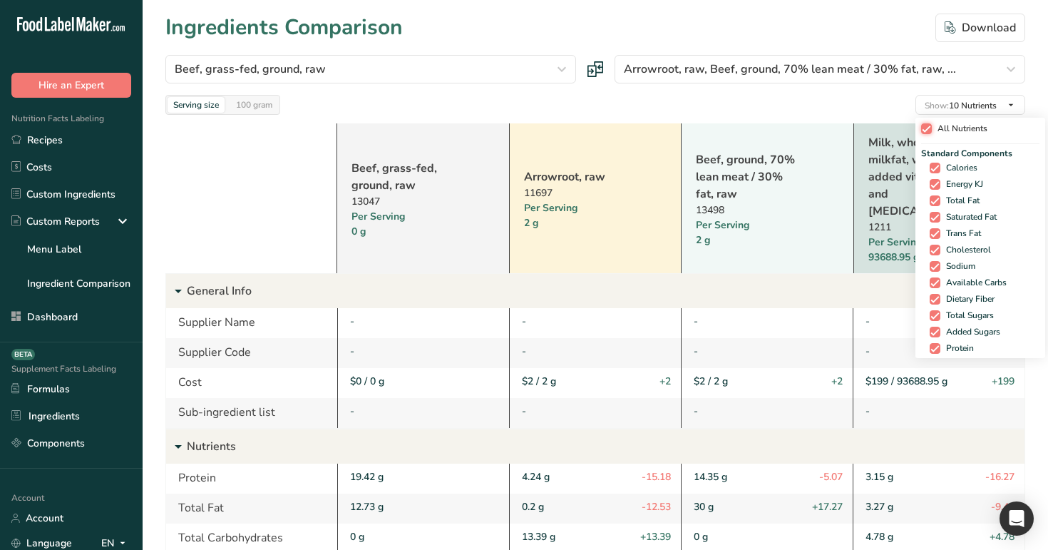
checkbox input "true"
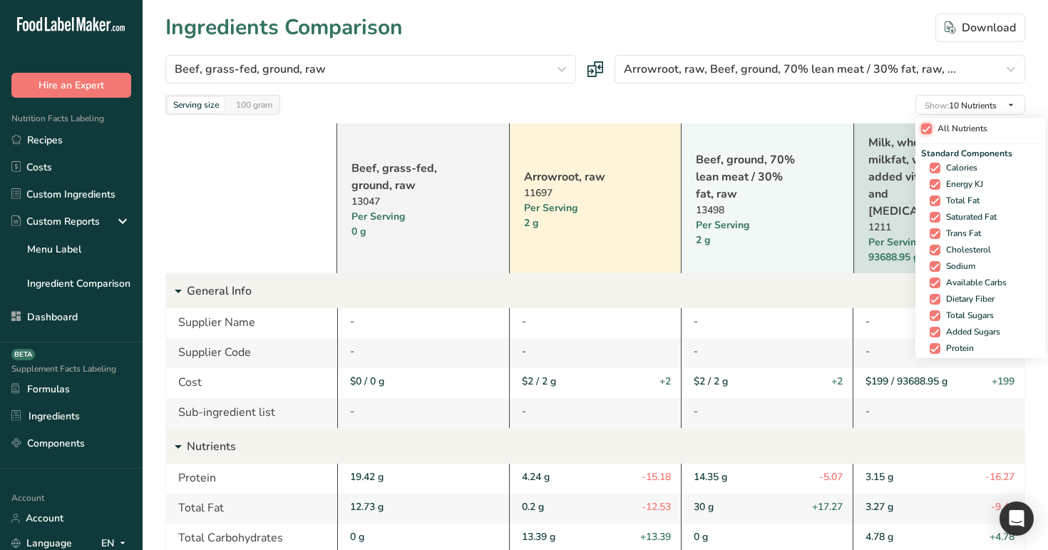
checkbox input "true"
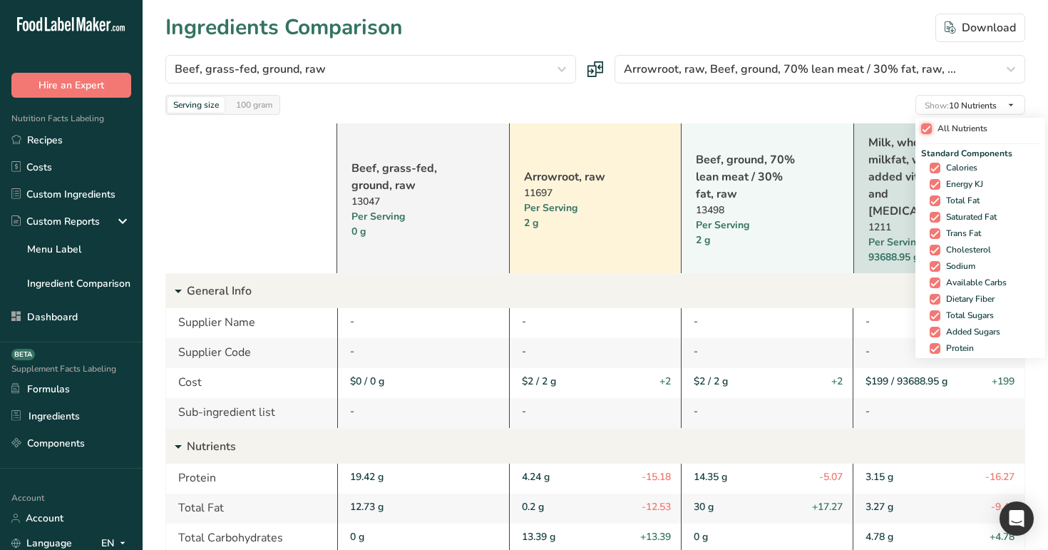
checkbox input "true"
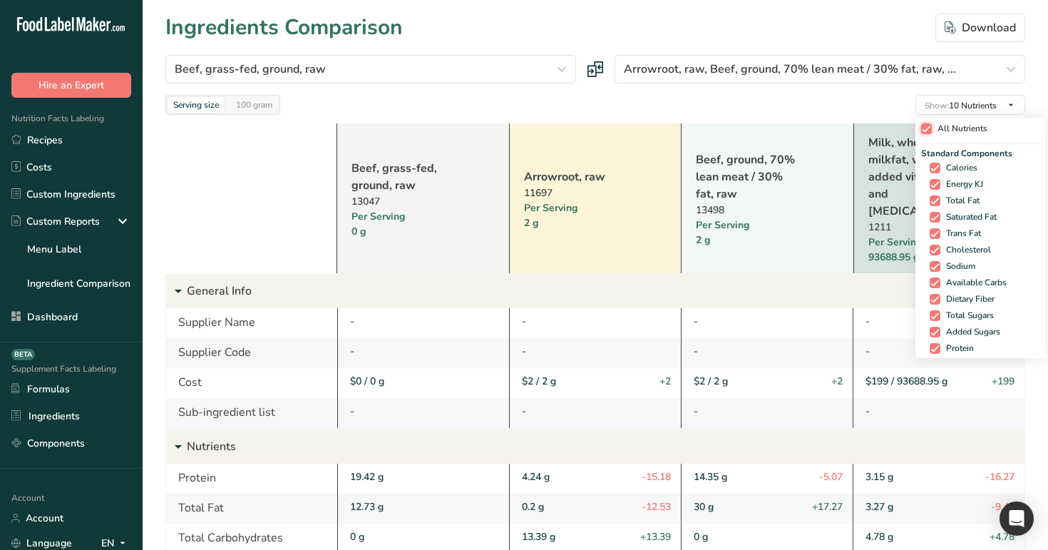
checkbox input "true"
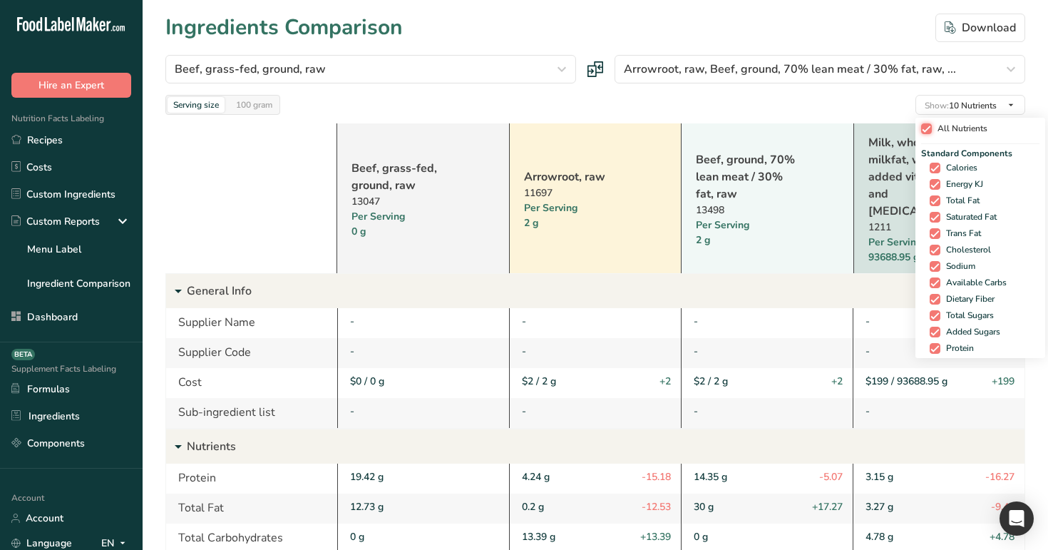
checkbox input "true"
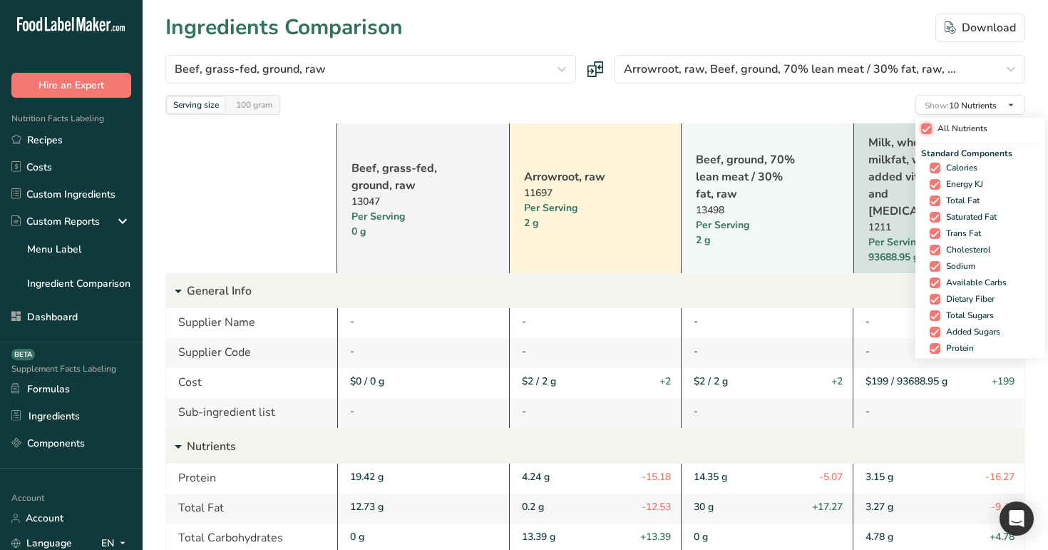
checkbox input "true"
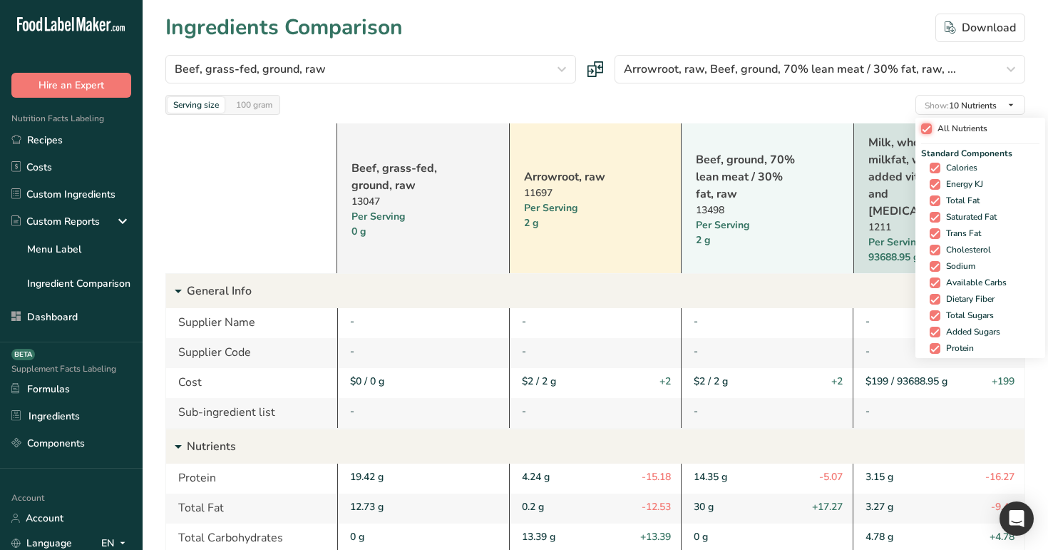
checkbox input "true"
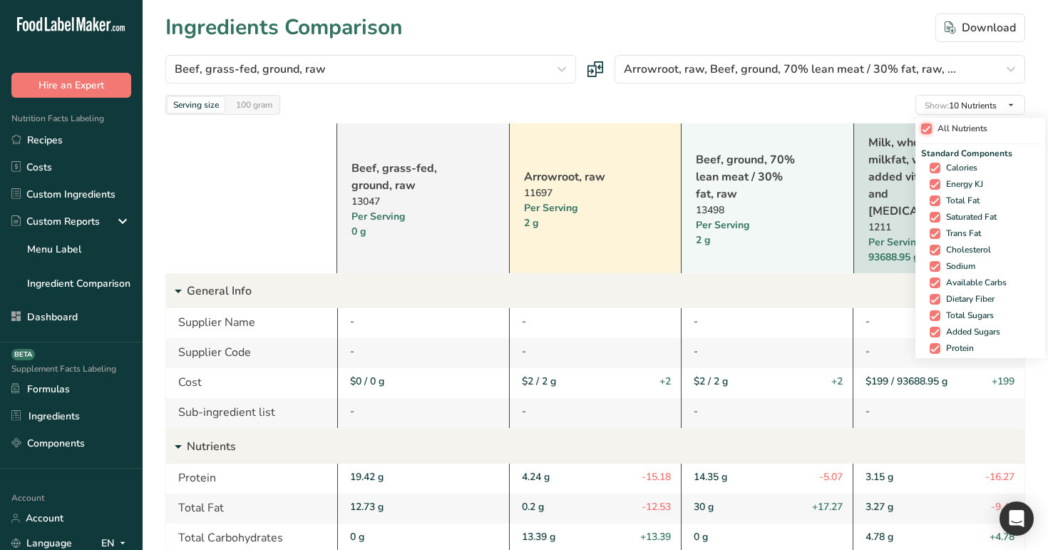
checkbox input "true"
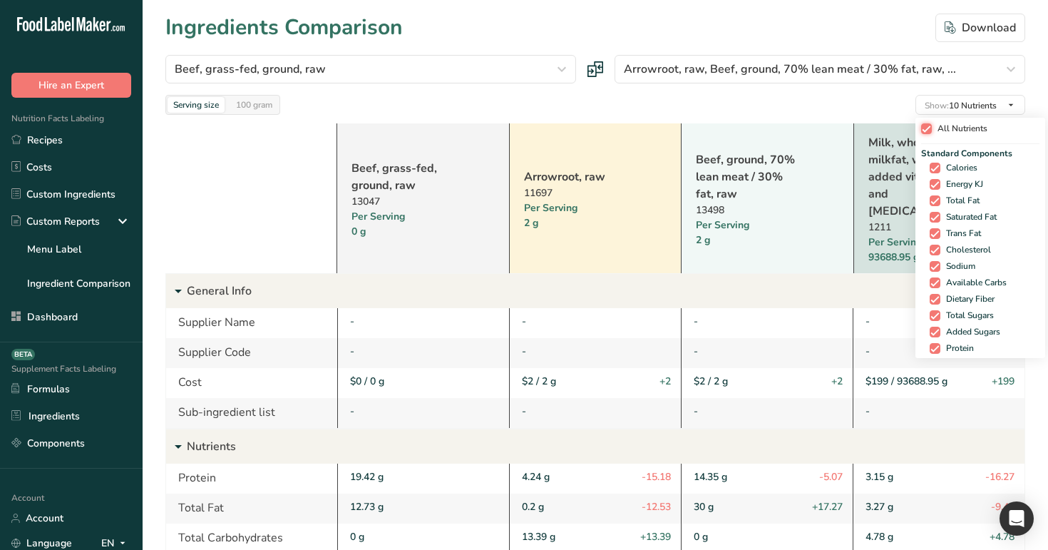
checkbox input "true"
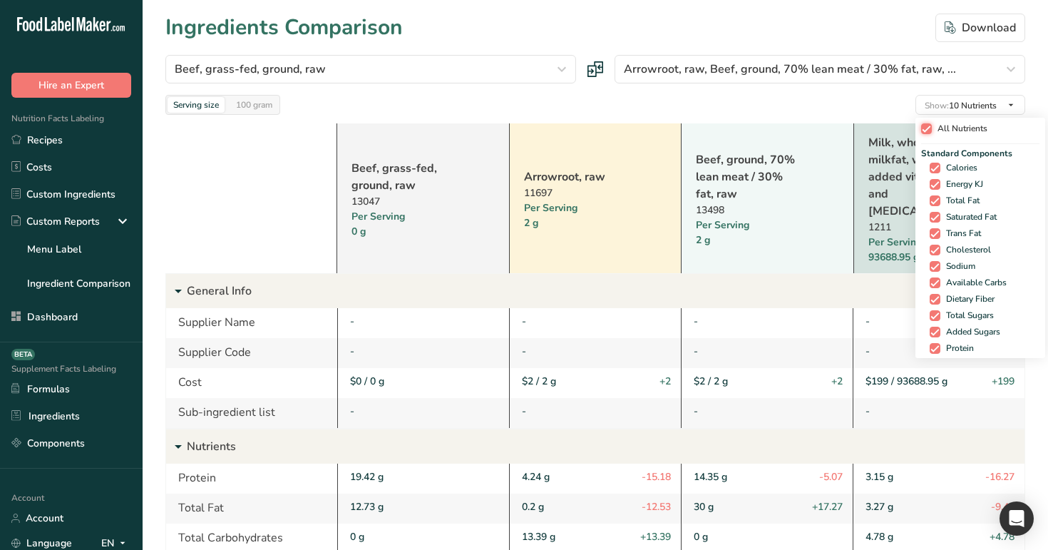
checkbox input "true"
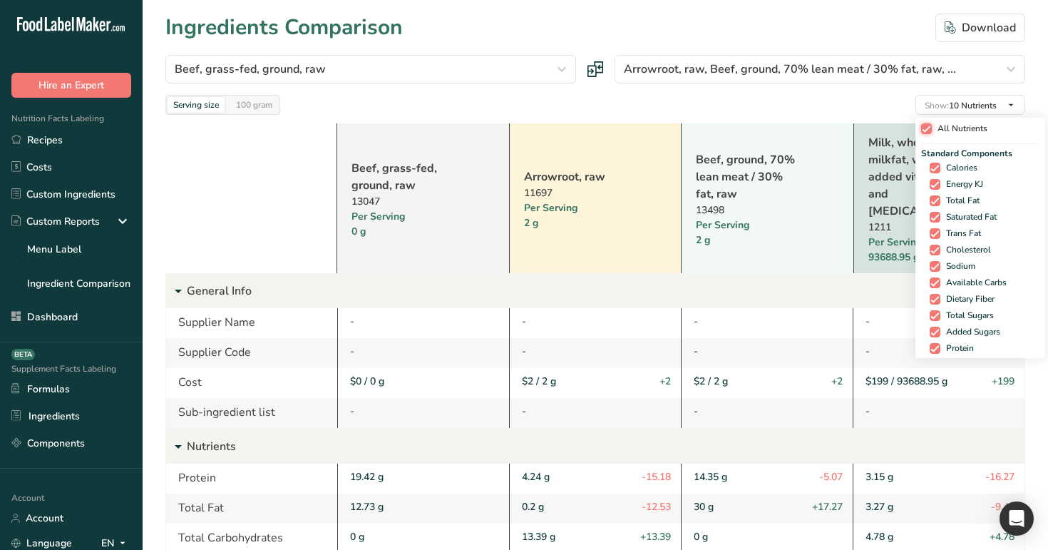
checkbox input "true"
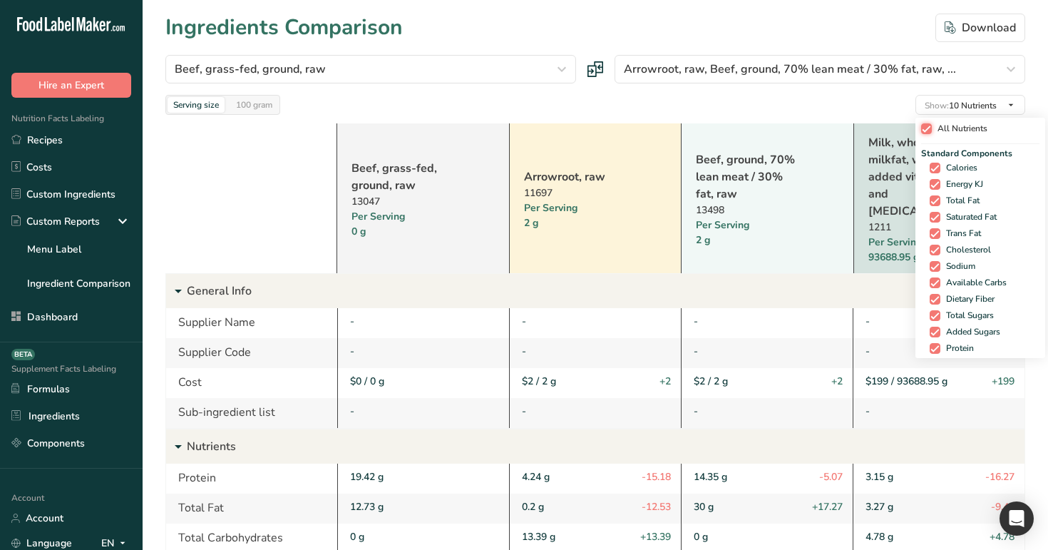
checkbox input "true"
click at [942, 128] on span "All Nutrients" at bounding box center [955, 128] width 56 height 11
click at [926, 128] on input "All Nutrients" at bounding box center [920, 128] width 9 height 9
checkbox input "false"
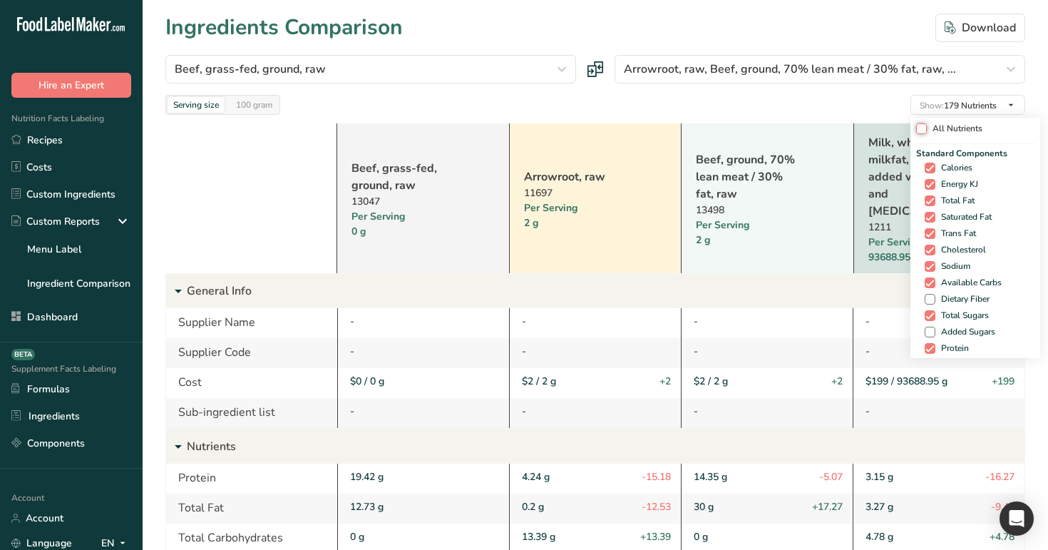
checkbox input "false"
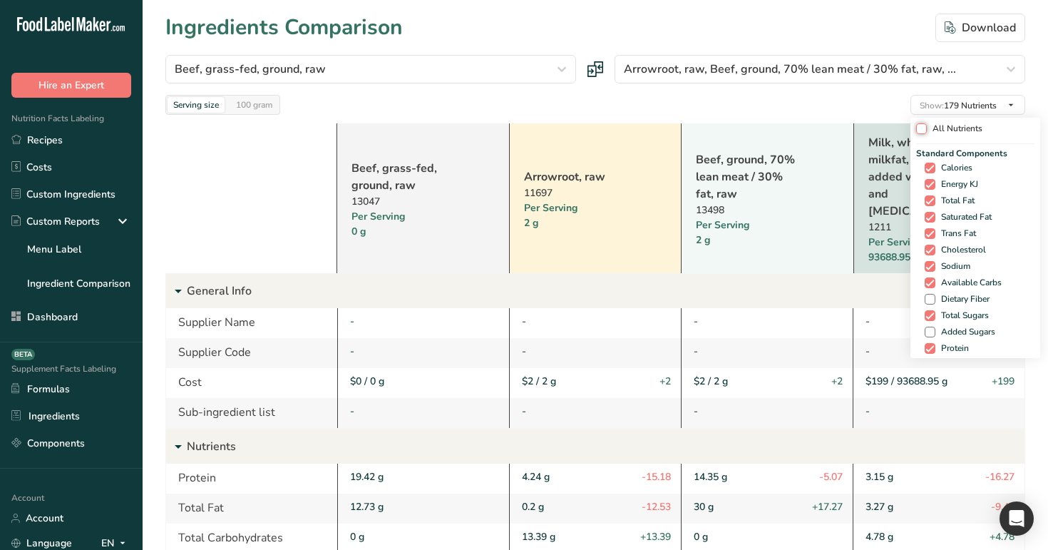
checkbox input "false"
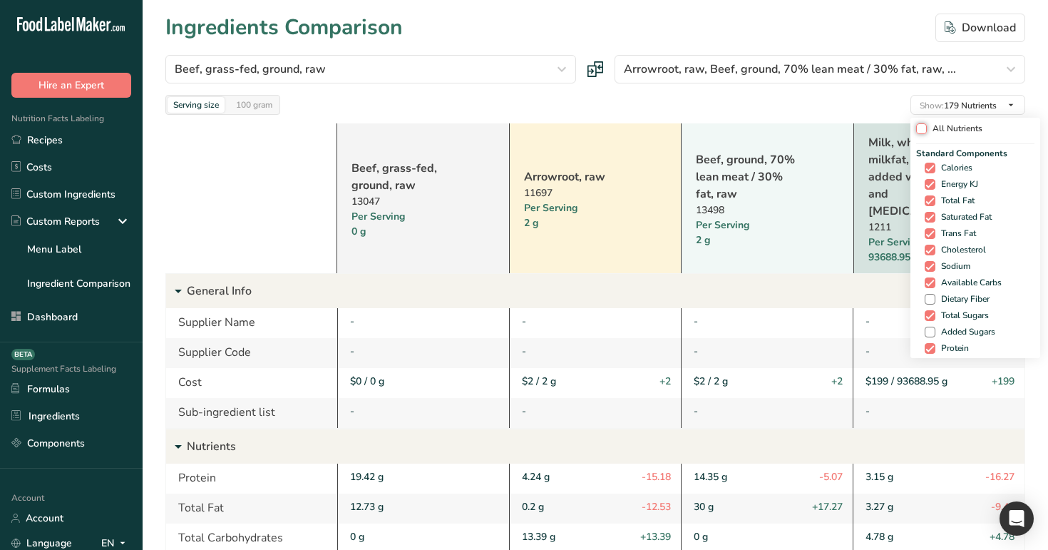
checkbox input "false"
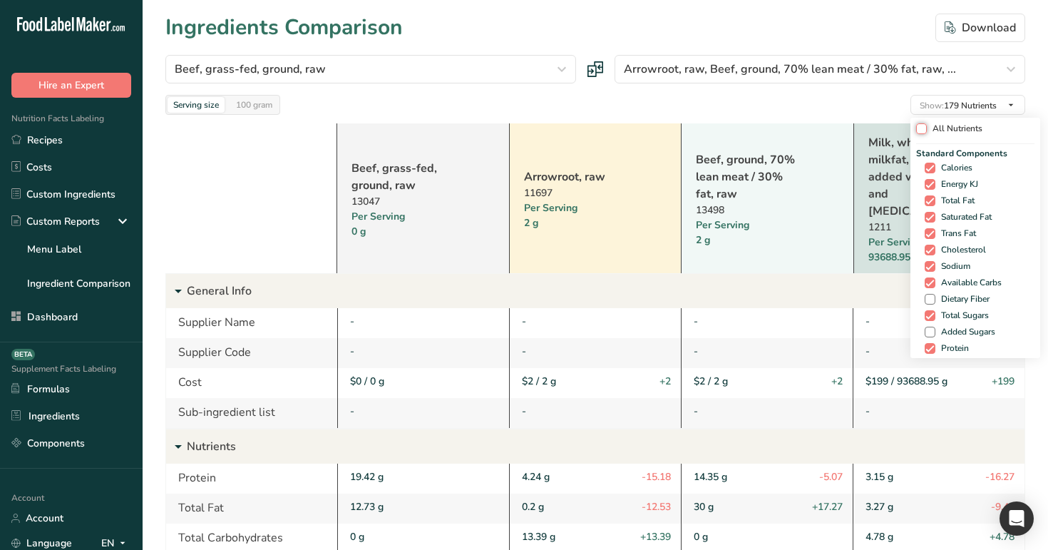
checkbox input "false"
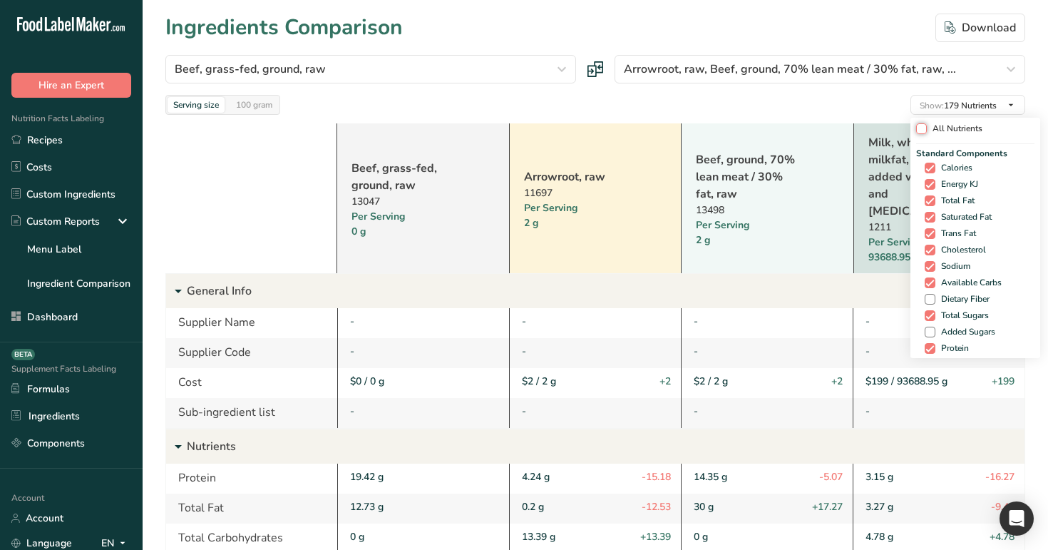
checkbox input "false"
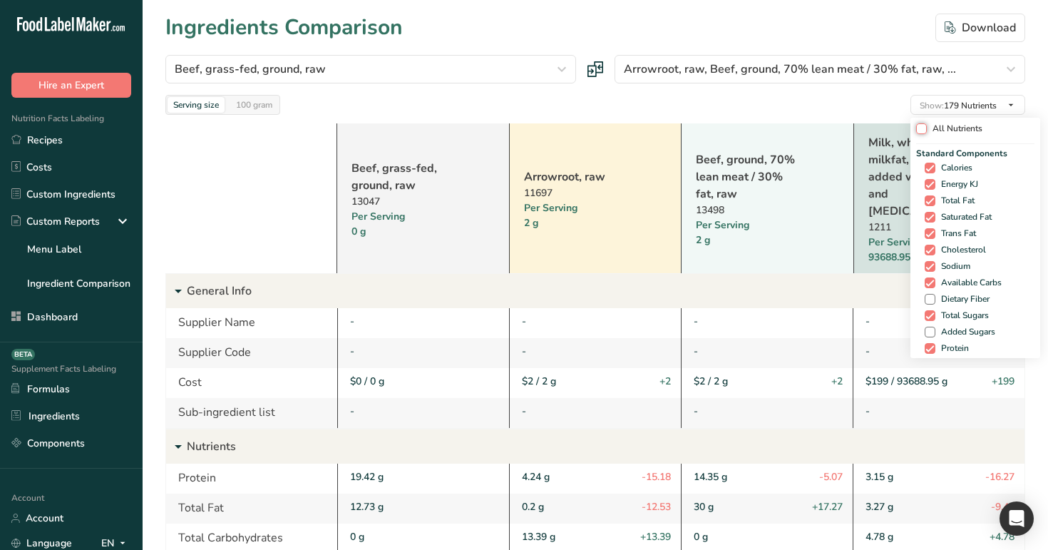
checkbox input "false"
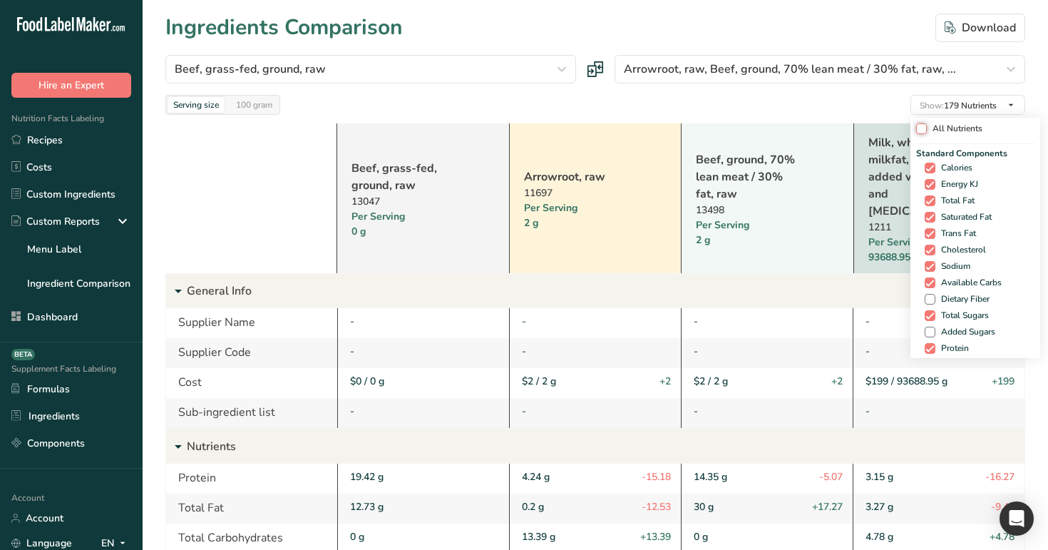
checkbox input "false"
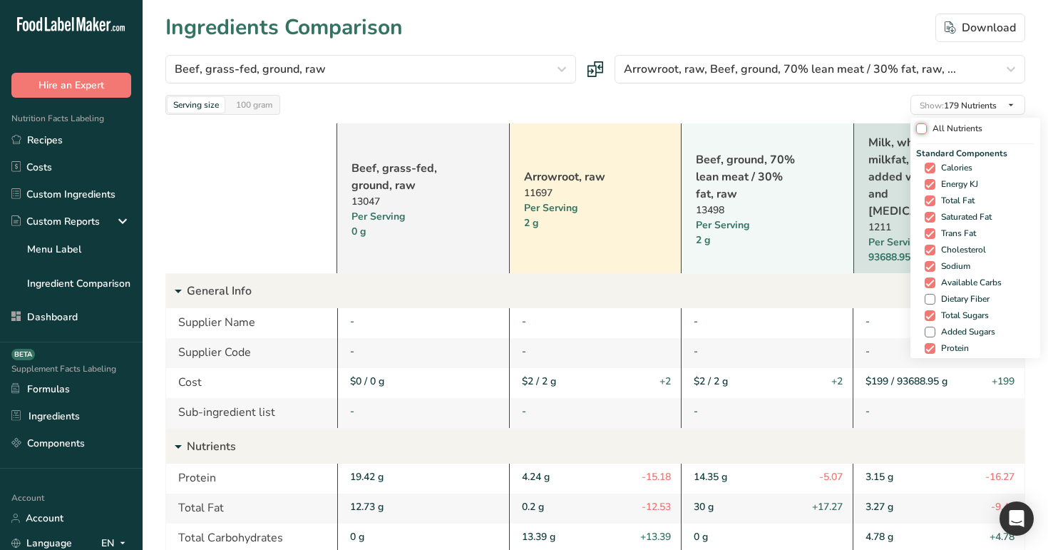
checkbox input "false"
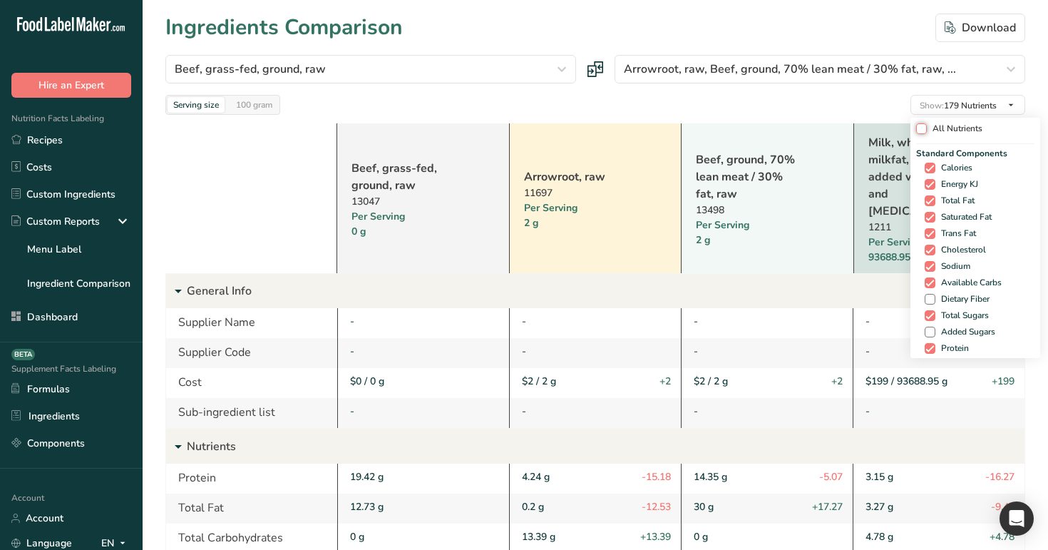
checkbox input "false"
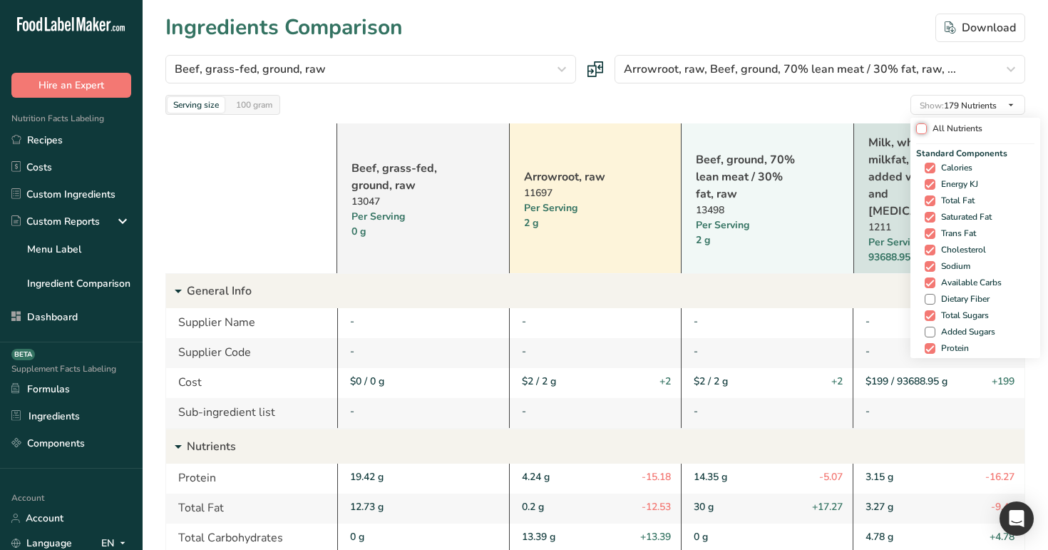
checkbox input "false"
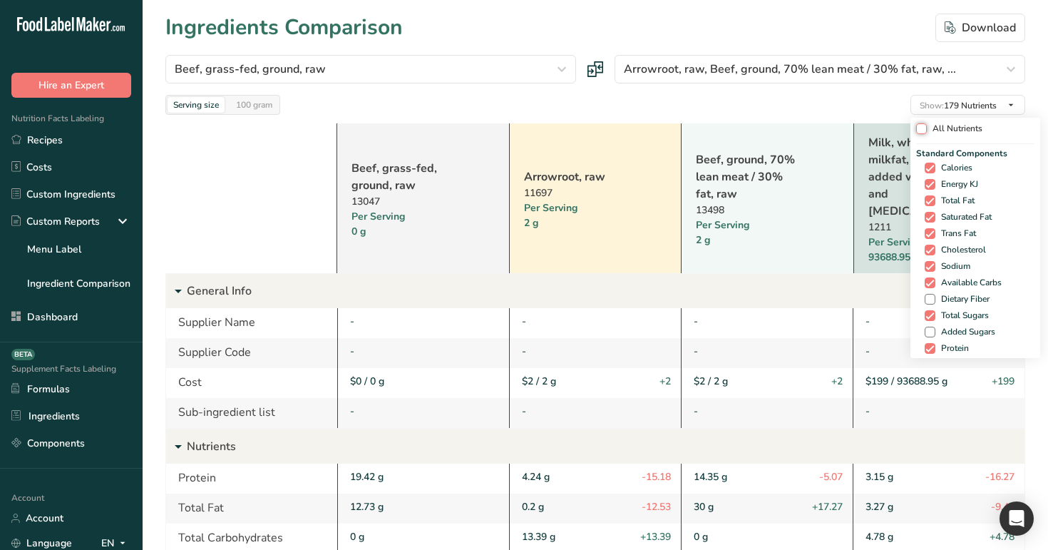
checkbox input "false"
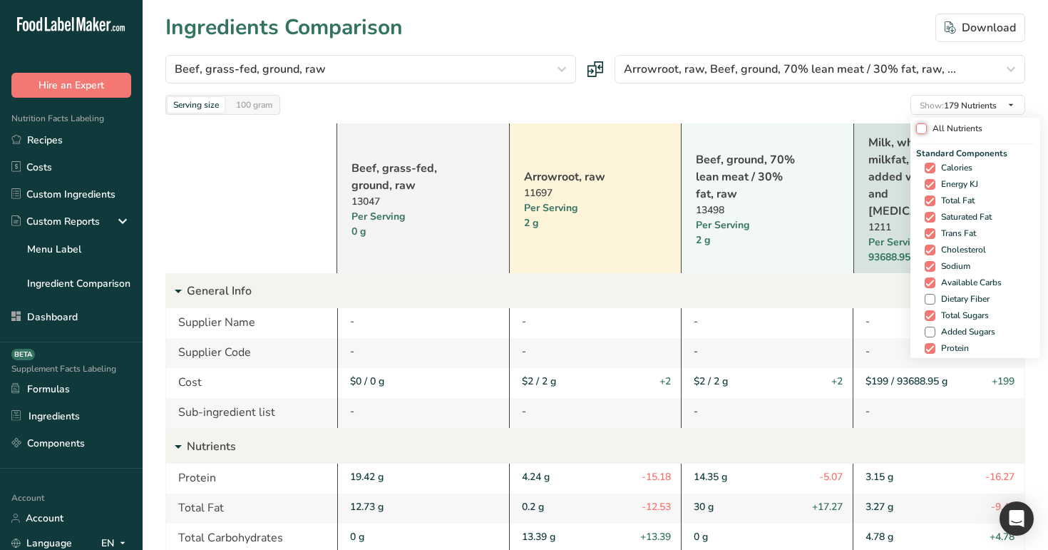
checkbox input "false"
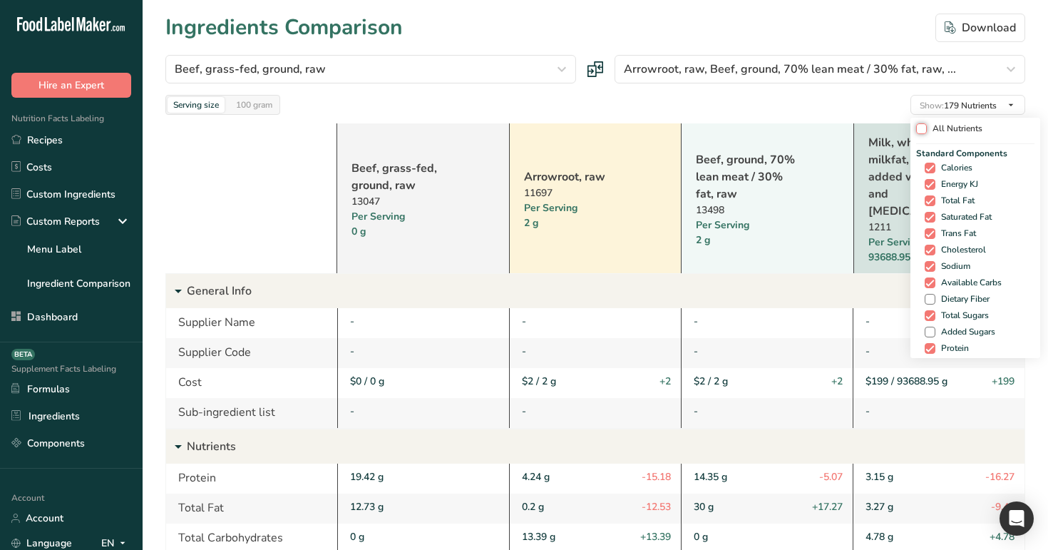
checkbox input "false"
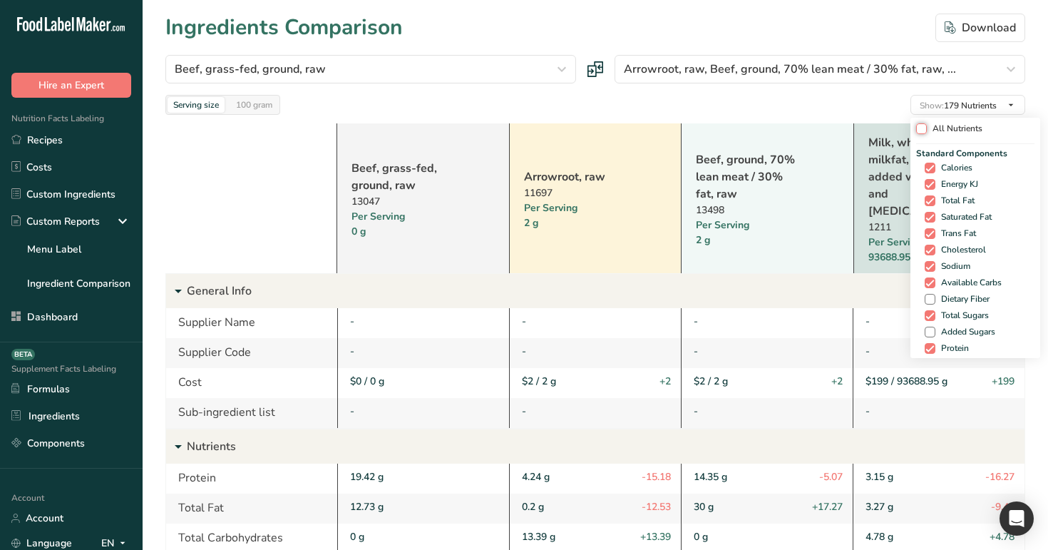
checkbox input "false"
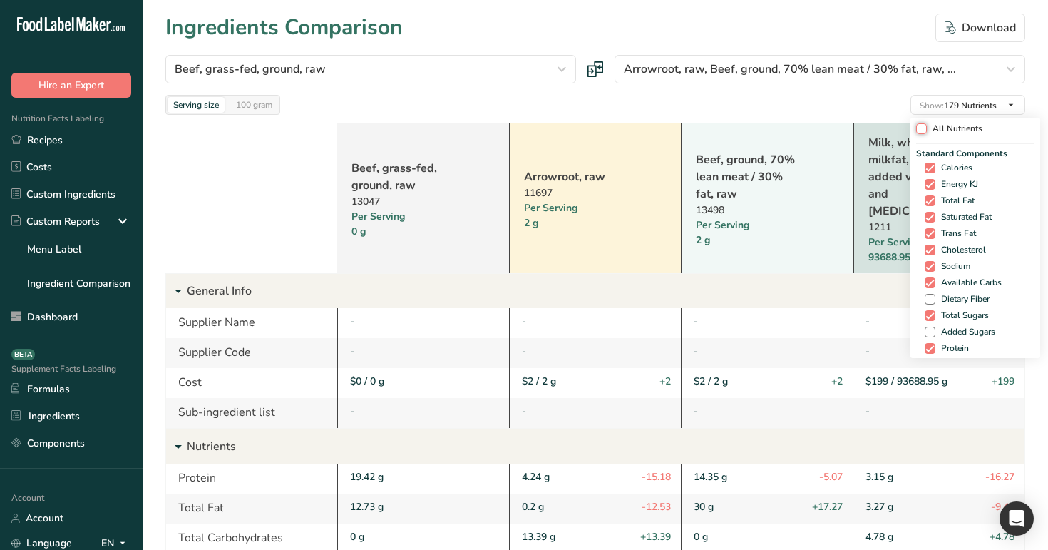
checkbox input "false"
click at [942, 128] on span "All Nutrients" at bounding box center [960, 128] width 56 height 11
click at [931, 128] on input "All Nutrients" at bounding box center [925, 128] width 9 height 9
checkbox input "true"
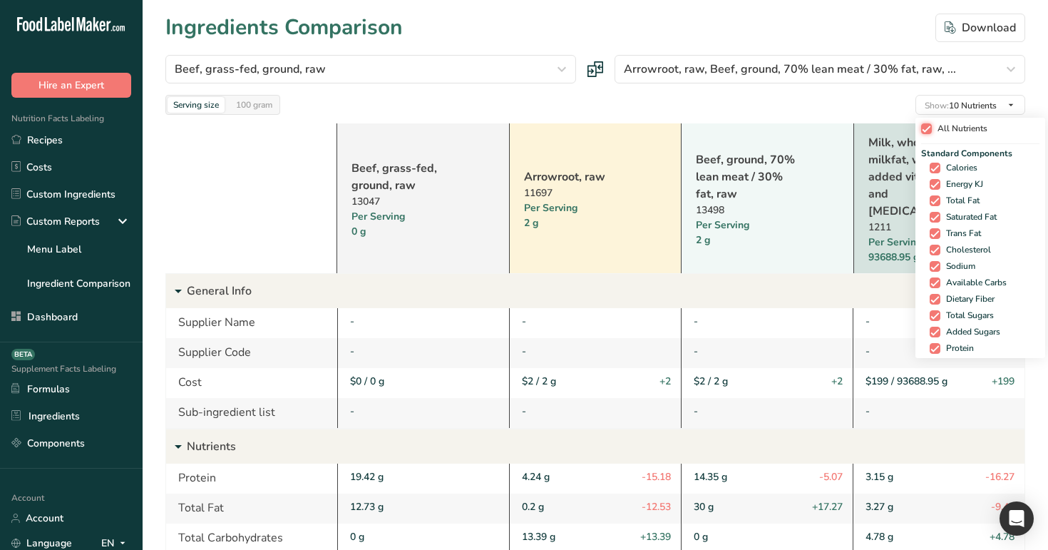
checkbox input "true"
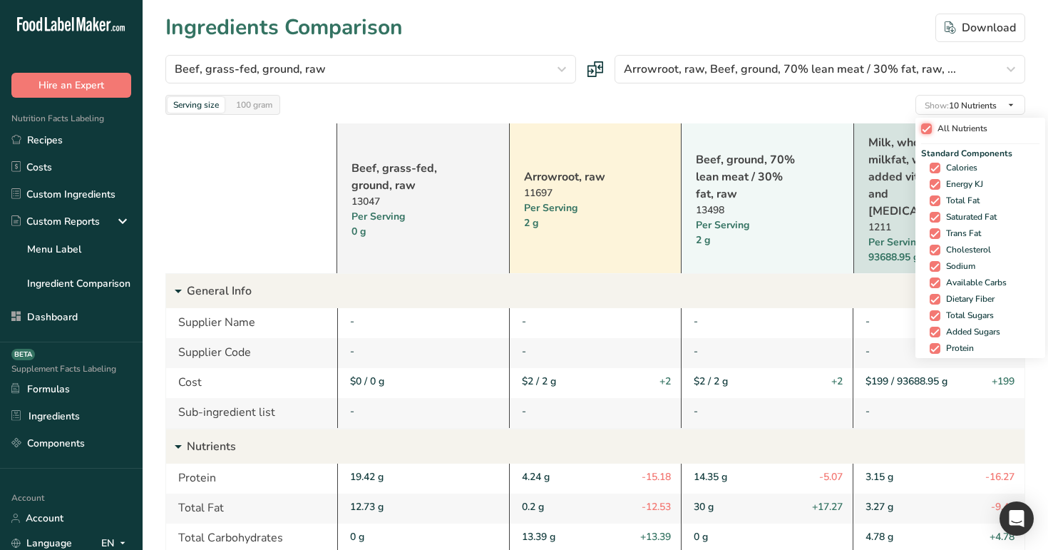
checkbox input "true"
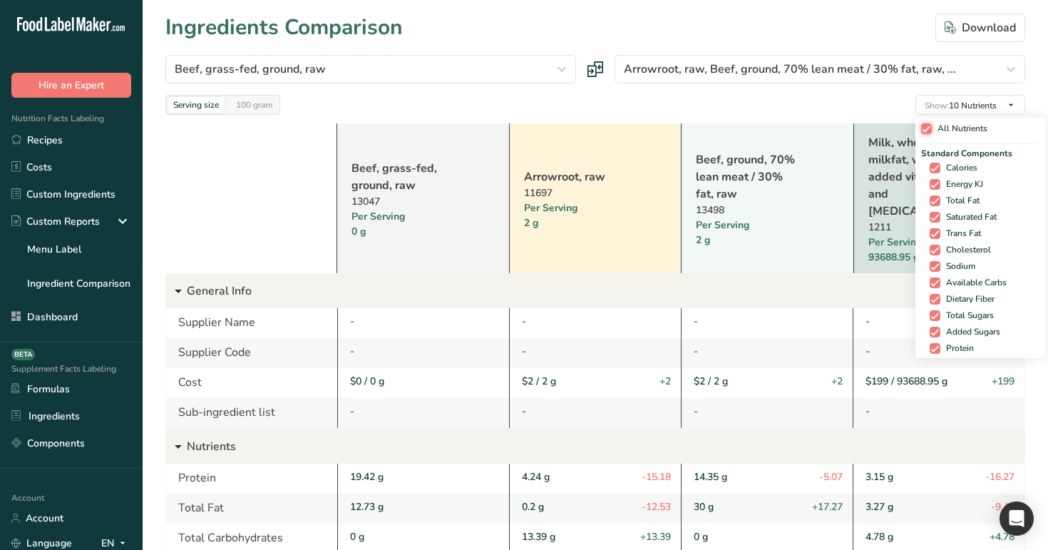
checkbox input "true"
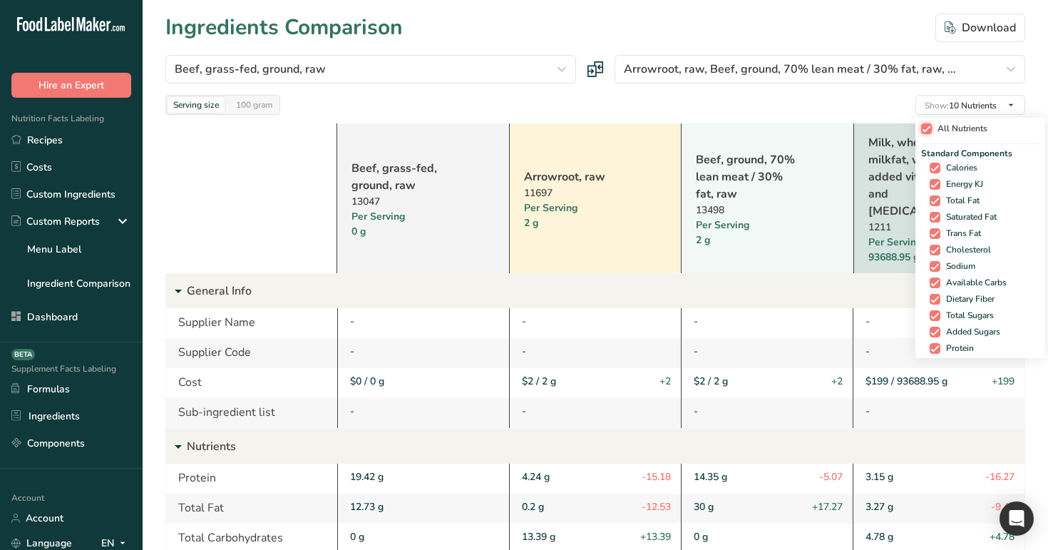
checkbox input "true"
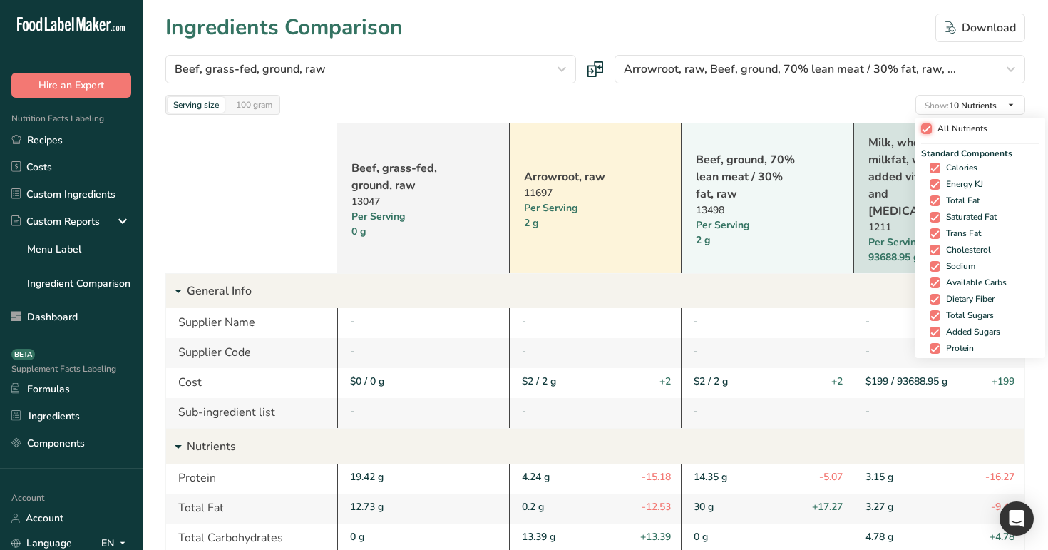
checkbox input "true"
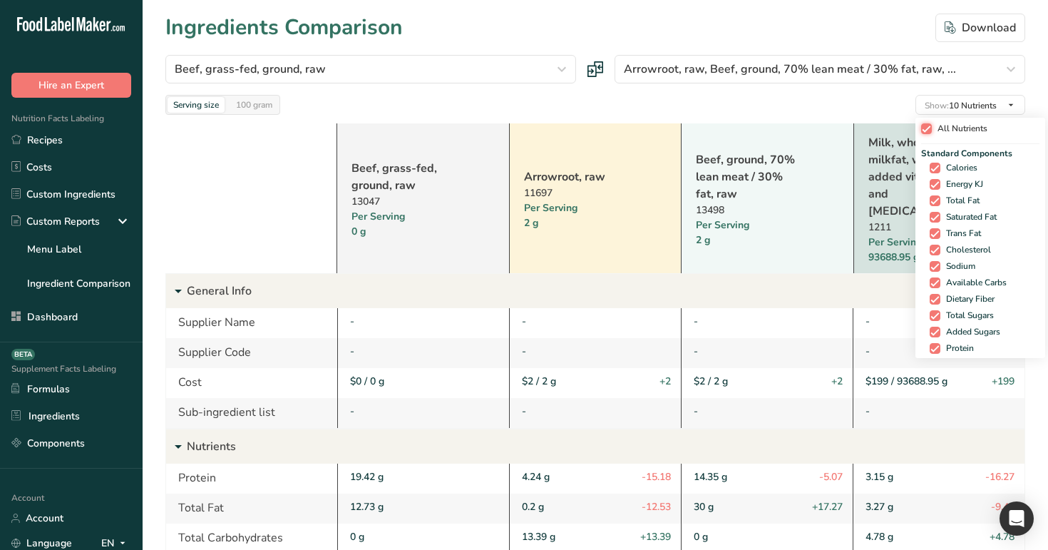
checkbox input "true"
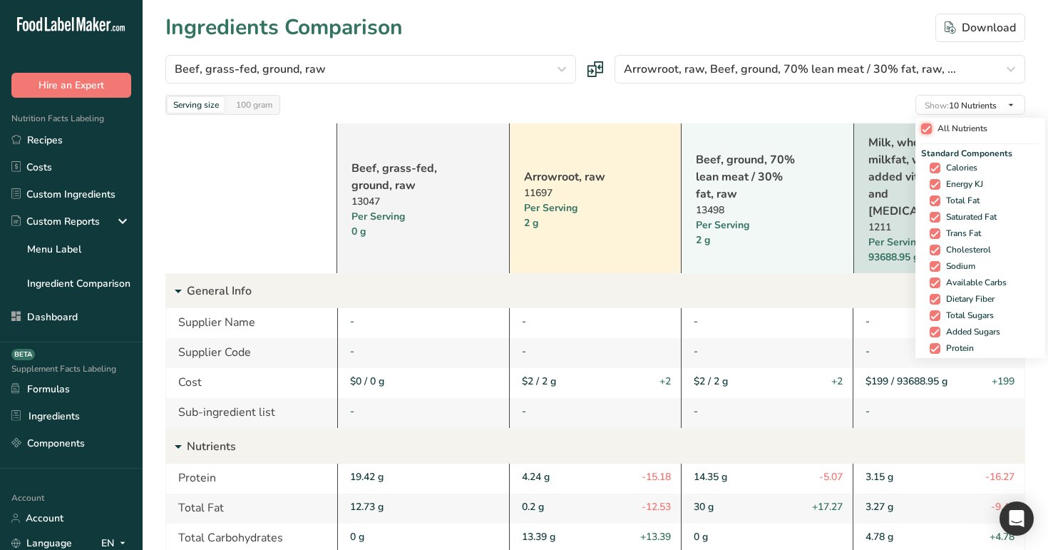
checkbox input "true"
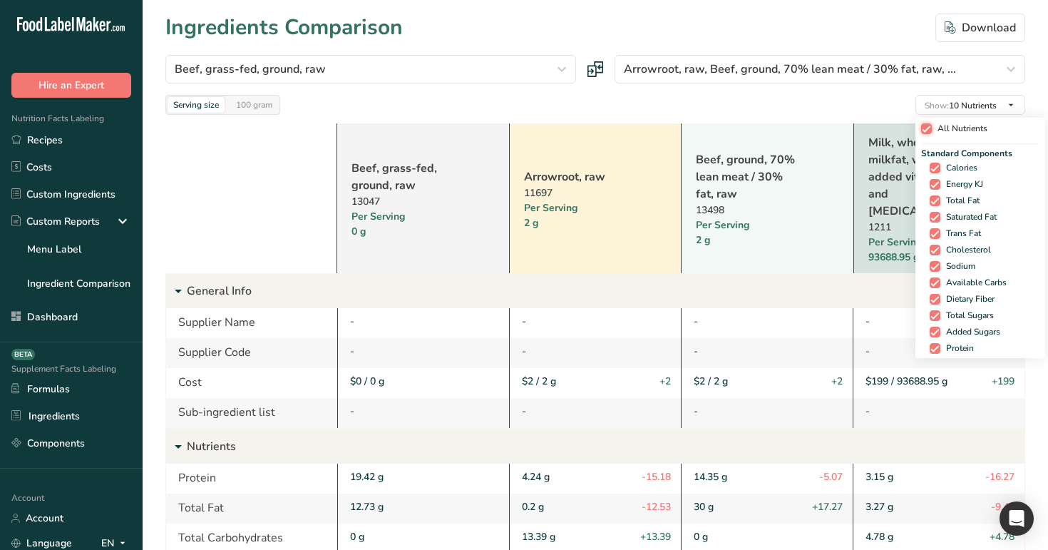
checkbox input "true"
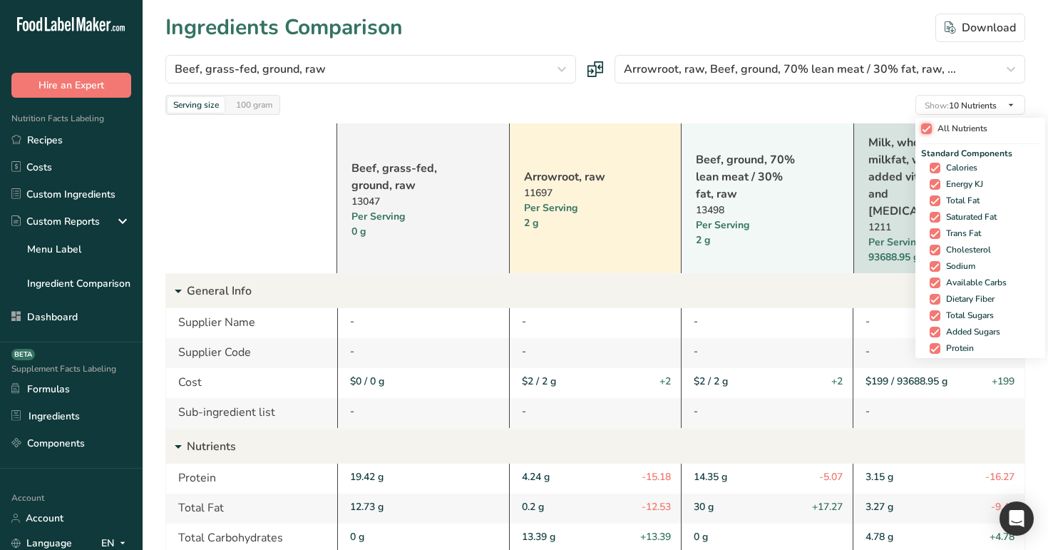
checkbox input "true"
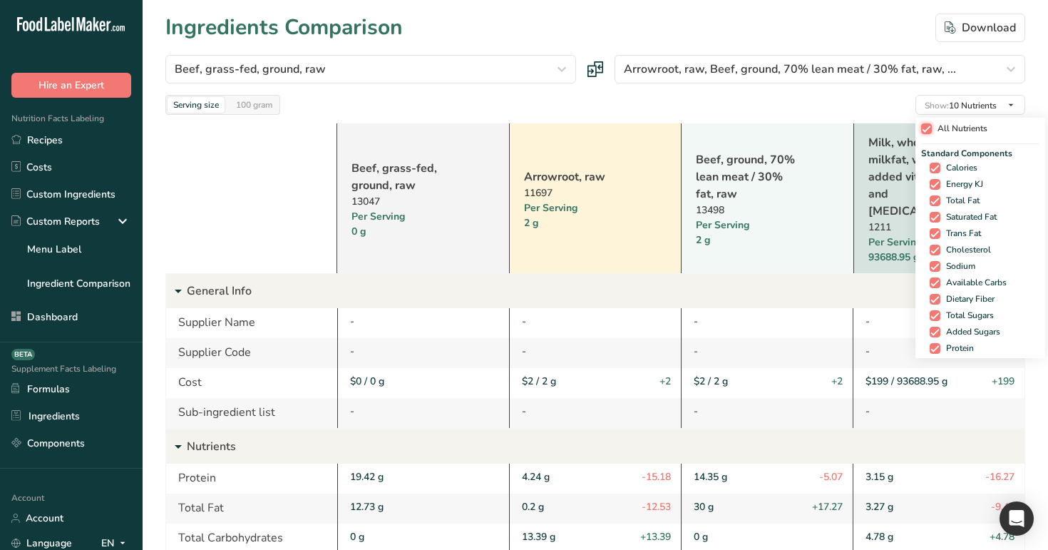
checkbox input "true"
click at [942, 128] on span "All Nutrients" at bounding box center [955, 128] width 56 height 11
click at [926, 128] on input "All Nutrients" at bounding box center [920, 128] width 9 height 9
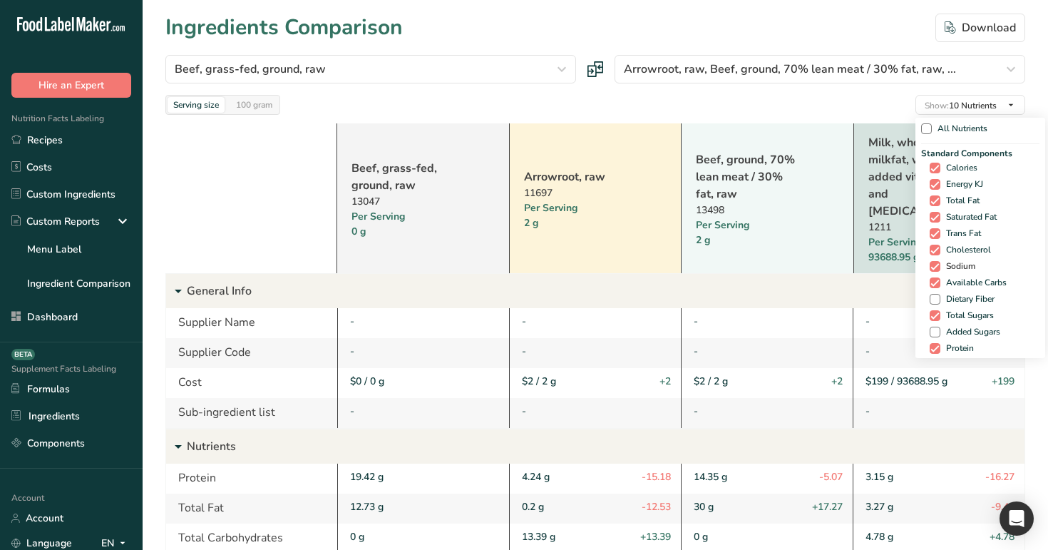
click at [959, 262] on span "Sodium" at bounding box center [958, 266] width 35 height 11
click at [939, 262] on input "Sodium" at bounding box center [934, 266] width 9 height 9
click at [958, 250] on span "Cholesterol" at bounding box center [971, 250] width 51 height 11
click at [944, 250] on input "Cholesterol" at bounding box center [939, 249] width 9 height 9
click at [957, 230] on span "Trans Fat" at bounding box center [966, 233] width 41 height 11
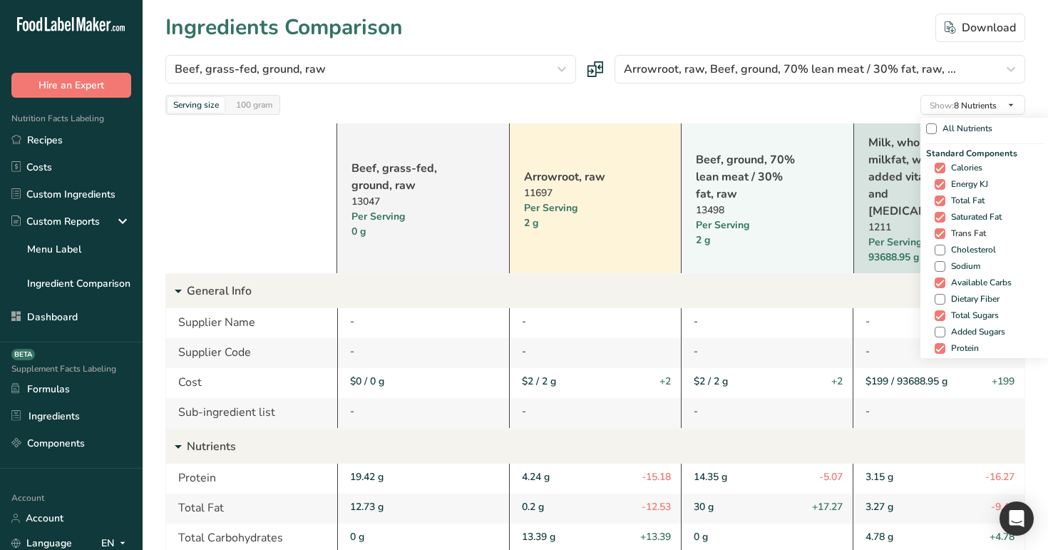
click at [944, 230] on input "Trans Fat" at bounding box center [939, 233] width 9 height 9
click at [960, 212] on span "Saturated Fat" at bounding box center [974, 217] width 56 height 11
click at [944, 213] on input "Saturated Fat" at bounding box center [939, 217] width 9 height 9
click at [959, 192] on div "Standard Components Calories Energy KJ Total Fat Saturated Fat Trans Fat [MEDIC…" at bounding box center [985, 252] width 118 height 210
click at [960, 199] on span "Total Fat" at bounding box center [965, 200] width 39 height 11
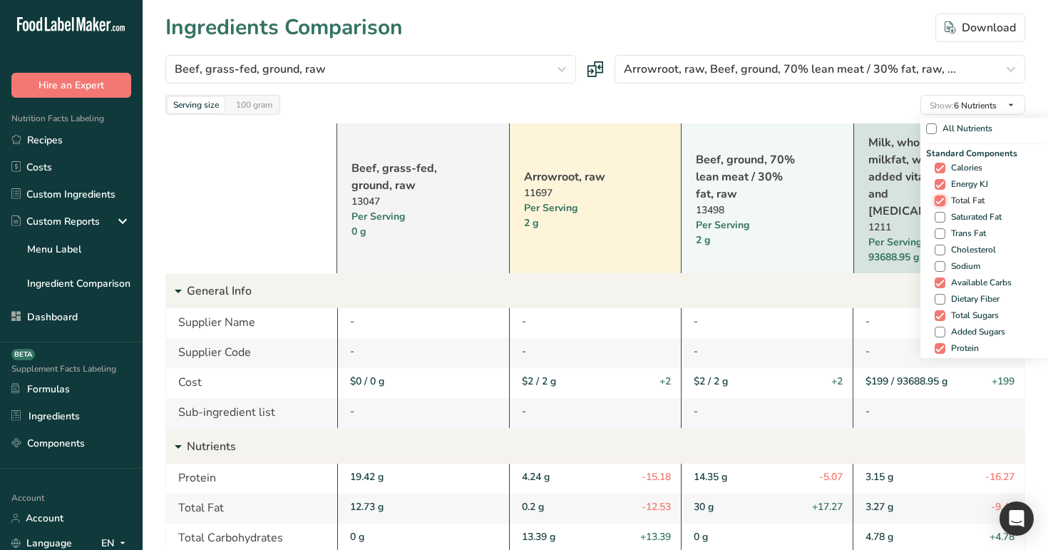
click at [944, 199] on input "Total Fat" at bounding box center [939, 200] width 9 height 9
click at [969, 183] on span "Energy KJ" at bounding box center [967, 184] width 43 height 11
click at [944, 183] on input "Energy KJ" at bounding box center [939, 184] width 9 height 9
click at [965, 168] on span "Calories" at bounding box center [964, 168] width 37 height 11
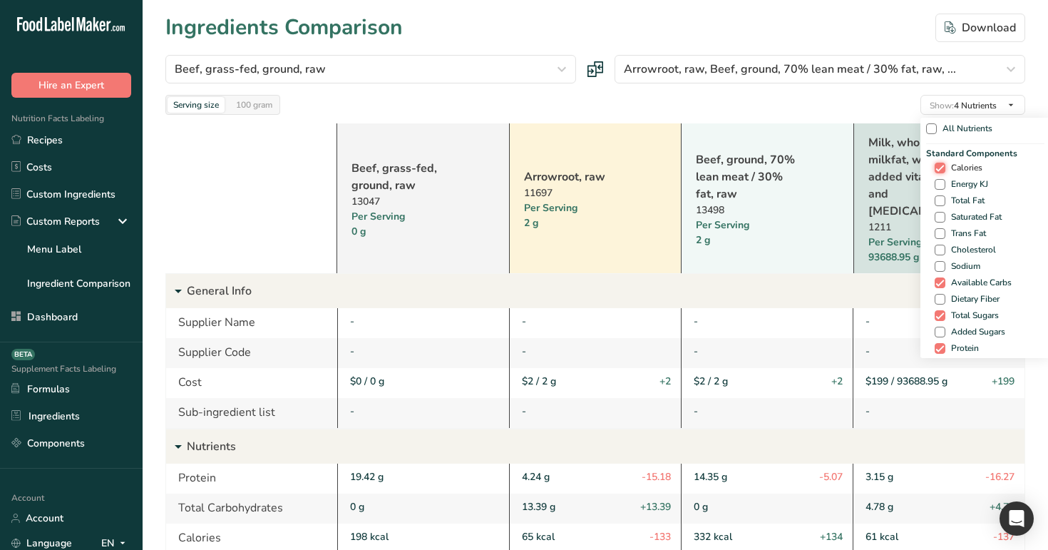
click at [944, 168] on input "Calories" at bounding box center [939, 167] width 9 height 9
click at [961, 175] on div "Standard Components Calories Energy KJ Total Fat Saturated Fat Trans Fat [MEDIC…" at bounding box center [985, 252] width 118 height 210
click at [967, 168] on span "Calories" at bounding box center [964, 168] width 37 height 11
click at [944, 168] on input "Calories" at bounding box center [939, 167] width 9 height 9
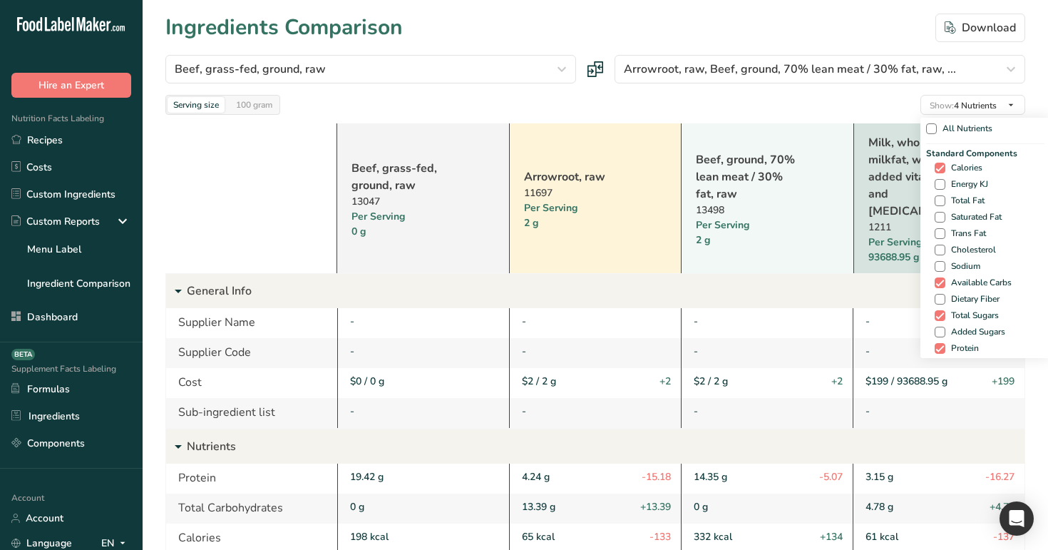
click at [971, 190] on div "Standard Components Calories Energy KJ Total Fat Saturated Fat Trans Fat [MEDIC…" at bounding box center [985, 252] width 118 height 210
click at [957, 198] on span "Total Fat" at bounding box center [965, 200] width 39 height 11
click at [944, 198] on input "Total Fat" at bounding box center [939, 200] width 9 height 9
click at [974, 183] on span "Energy KJ" at bounding box center [967, 184] width 43 height 11
click at [944, 183] on input "Energy KJ" at bounding box center [939, 184] width 9 height 9
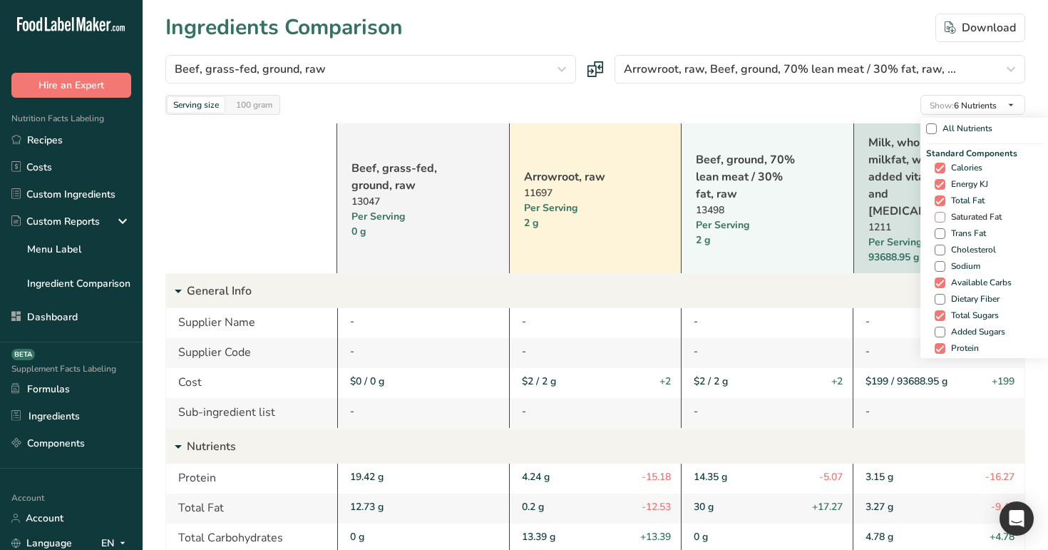
click at [954, 221] on span "Saturated Fat" at bounding box center [974, 217] width 56 height 11
click at [944, 221] on input "Saturated Fat" at bounding box center [939, 217] width 9 height 9
click at [955, 238] on span "Trans Fat" at bounding box center [966, 233] width 41 height 11
click at [944, 238] on input "Trans Fat" at bounding box center [939, 233] width 9 height 9
click at [959, 247] on span "Cholesterol" at bounding box center [971, 250] width 51 height 11
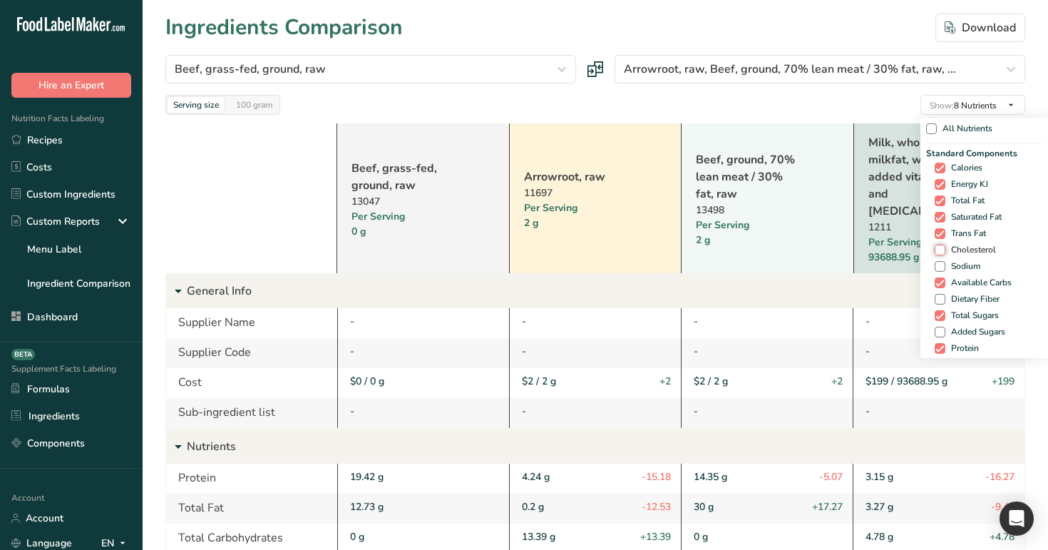
click at [944, 247] on input "Cholesterol" at bounding box center [939, 249] width 9 height 9
click at [963, 275] on div "Standard Components Calories Energy KJ Total Fat Saturated Fat Trans Fat [MEDIC…" at bounding box center [985, 252] width 118 height 210
click at [966, 269] on span "Sodium" at bounding box center [963, 266] width 35 height 11
click at [944, 269] on input "Sodium" at bounding box center [939, 266] width 9 height 9
click at [971, 332] on span "Added Sugars" at bounding box center [971, 332] width 60 height 11
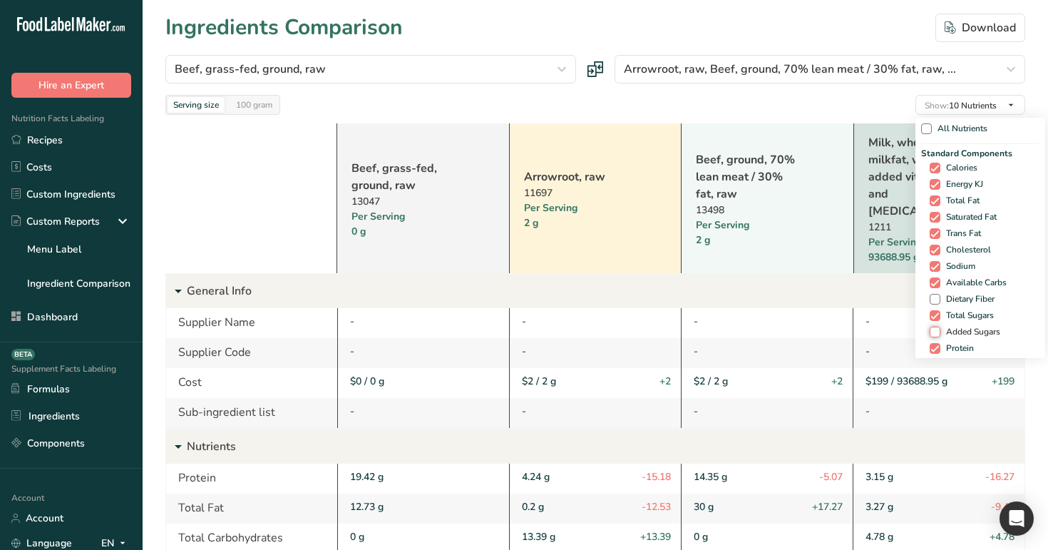
click at [939, 332] on input "Added Sugars" at bounding box center [934, 331] width 9 height 9
click at [971, 294] on span "Dietary Fiber" at bounding box center [968, 299] width 54 height 11
click at [939, 295] on input "Dietary Fiber" at bounding box center [934, 299] width 9 height 9
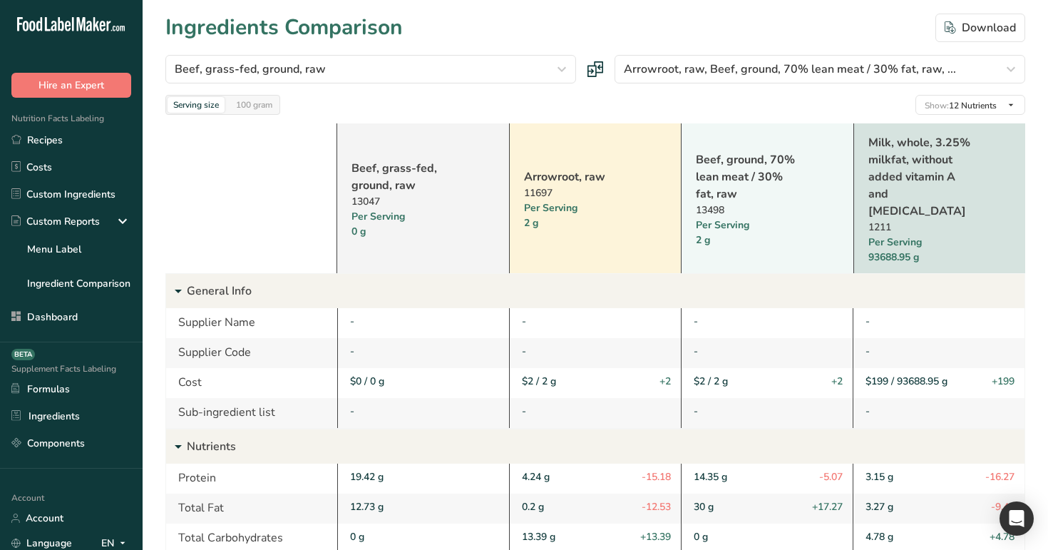
click at [769, 87] on div "Beef, grass-fed, ground, raw [GEOGRAPHIC_DATA] flour Beef, grass-fed, ground, r…" at bounding box center [595, 85] width 860 height 60
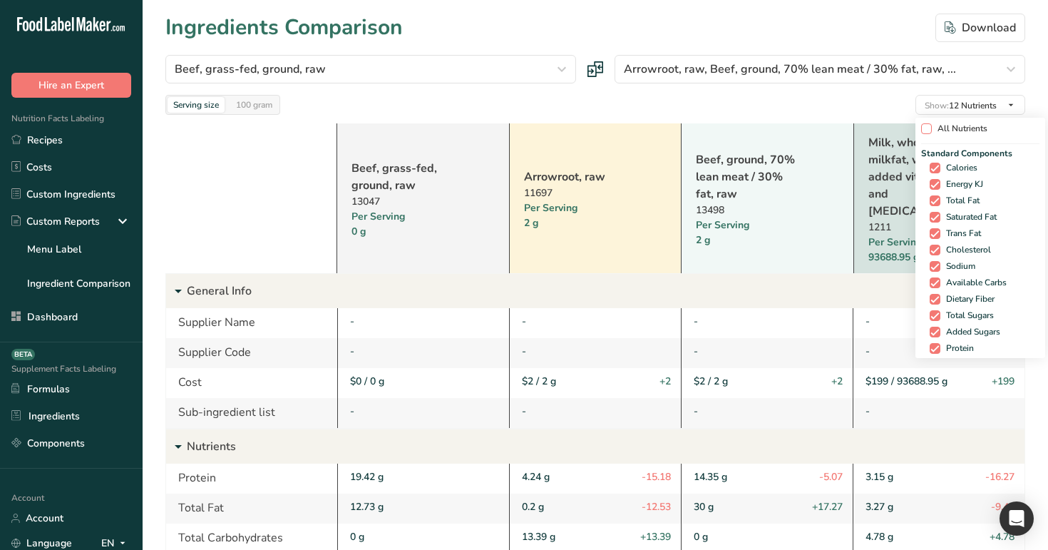
click at [932, 124] on span "All Nutrients" at bounding box center [960, 128] width 56 height 11
click at [931, 124] on input "All Nutrients" at bounding box center [925, 128] width 9 height 9
click at [931, 124] on span "All Nutrients" at bounding box center [955, 128] width 56 height 11
click at [926, 124] on input "All Nutrients" at bounding box center [920, 128] width 9 height 9
click at [941, 165] on span "Calories" at bounding box center [959, 168] width 37 height 11
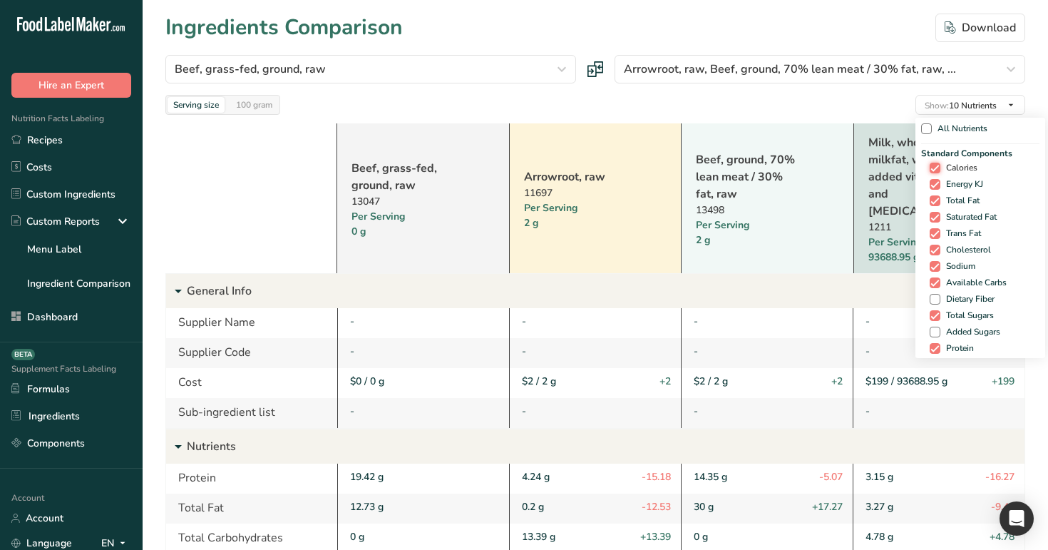
click at [939, 165] on input "Calories" at bounding box center [934, 167] width 9 height 9
click at [941, 165] on span at bounding box center [940, 168] width 11 height 11
click at [941, 165] on input "Calories" at bounding box center [939, 167] width 9 height 9
click at [941, 165] on span "Calories" at bounding box center [959, 168] width 37 height 11
click at [939, 165] on input "Calories" at bounding box center [934, 167] width 9 height 9
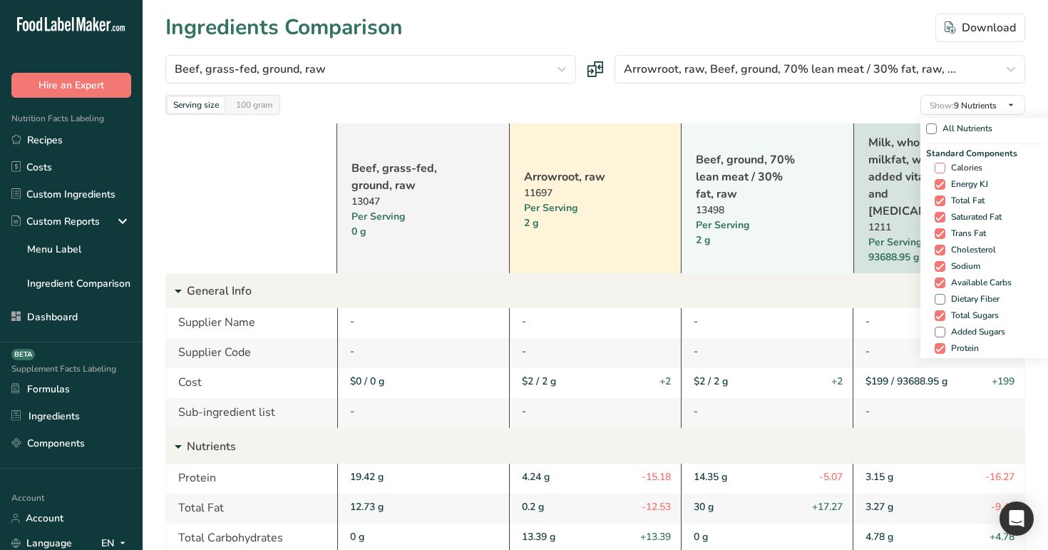
click at [941, 165] on span at bounding box center [940, 168] width 11 height 11
click at [941, 165] on input "Calories" at bounding box center [939, 167] width 9 height 9
click at [944, 184] on span "Energy KJ" at bounding box center [962, 184] width 43 height 11
click at [939, 184] on input "Energy KJ" at bounding box center [934, 184] width 9 height 9
click at [946, 184] on span "Energy KJ" at bounding box center [967, 184] width 43 height 11
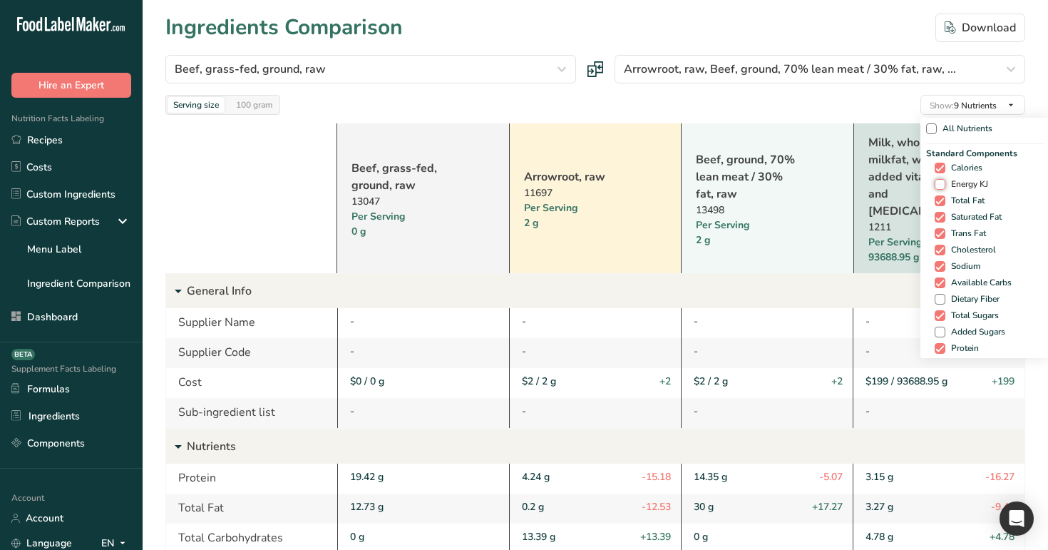
click at [944, 184] on input "Energy KJ" at bounding box center [939, 184] width 9 height 9
click at [959, 190] on div "Standard Components Calories Energy KJ Total Fat Saturated Fat Trans Fat [MEDIC…" at bounding box center [980, 252] width 118 height 210
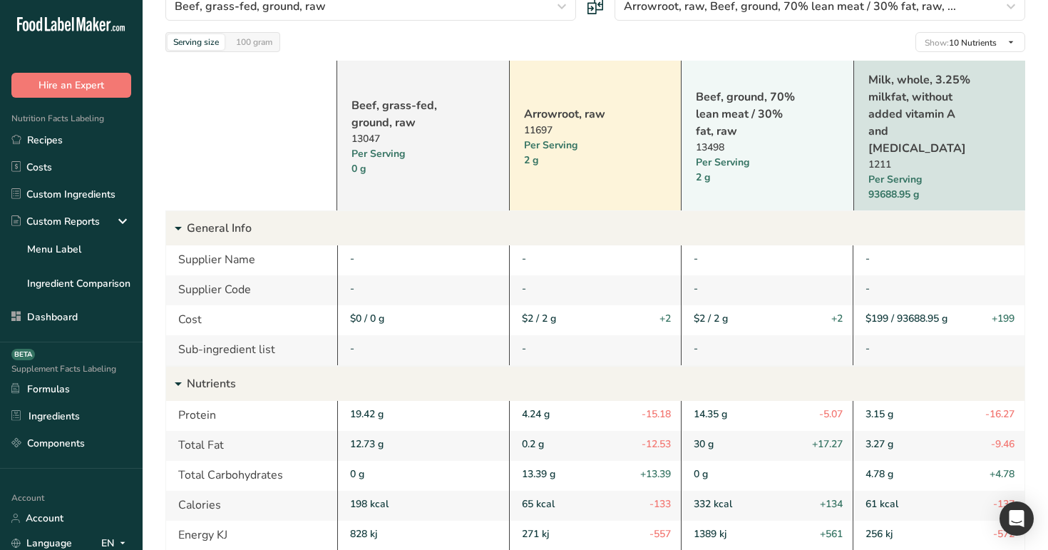
scroll to position [63, 0]
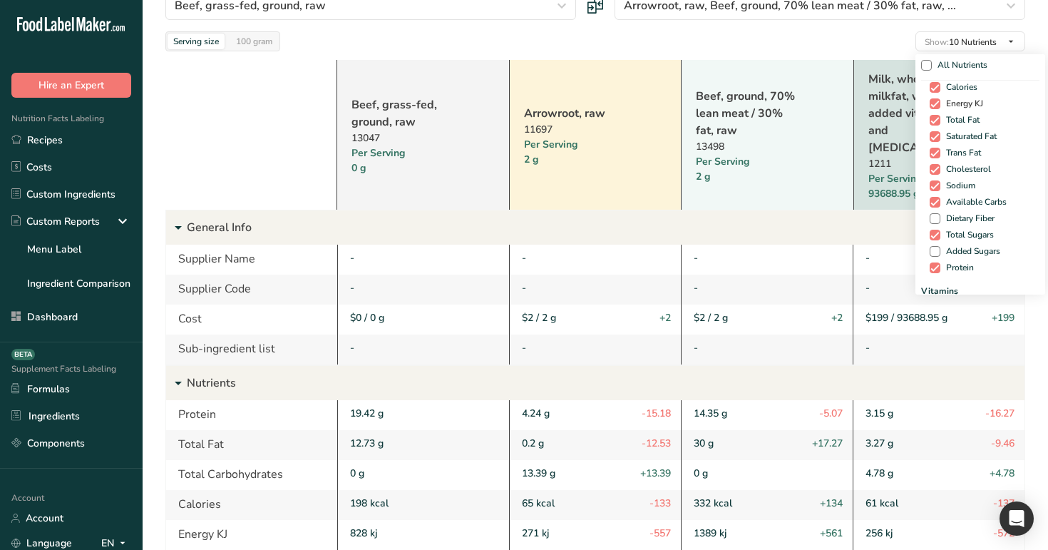
click at [959, 105] on span "Energy KJ" at bounding box center [962, 103] width 43 height 11
click at [939, 105] on input "Energy KJ" at bounding box center [934, 103] width 9 height 9
click at [959, 105] on span "Energy KJ" at bounding box center [967, 103] width 43 height 11
click at [944, 105] on input "Energy KJ" at bounding box center [939, 103] width 9 height 9
